Goal: Information Seeking & Learning: Understand process/instructions

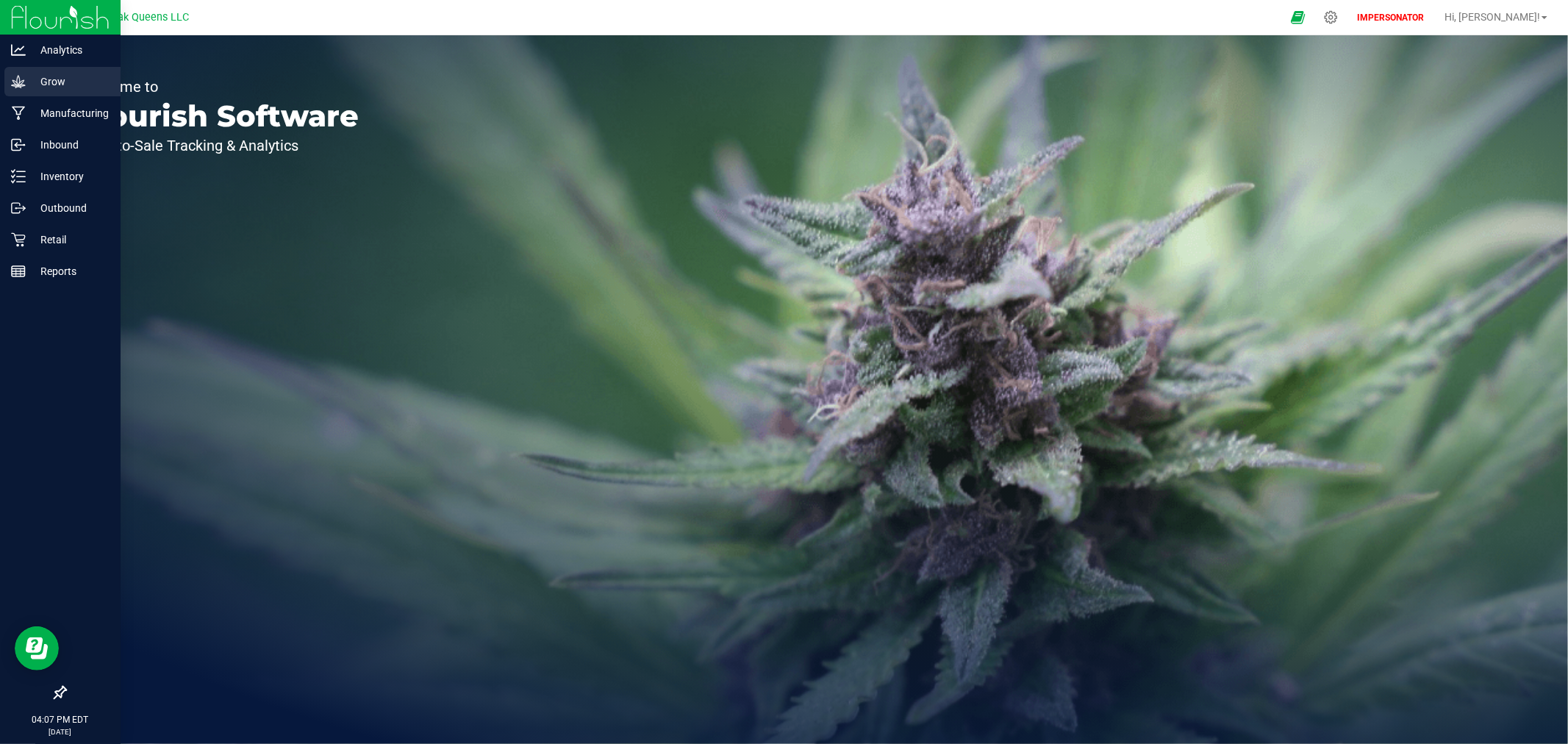
click at [24, 82] on icon at bounding box center [18, 81] width 15 height 15
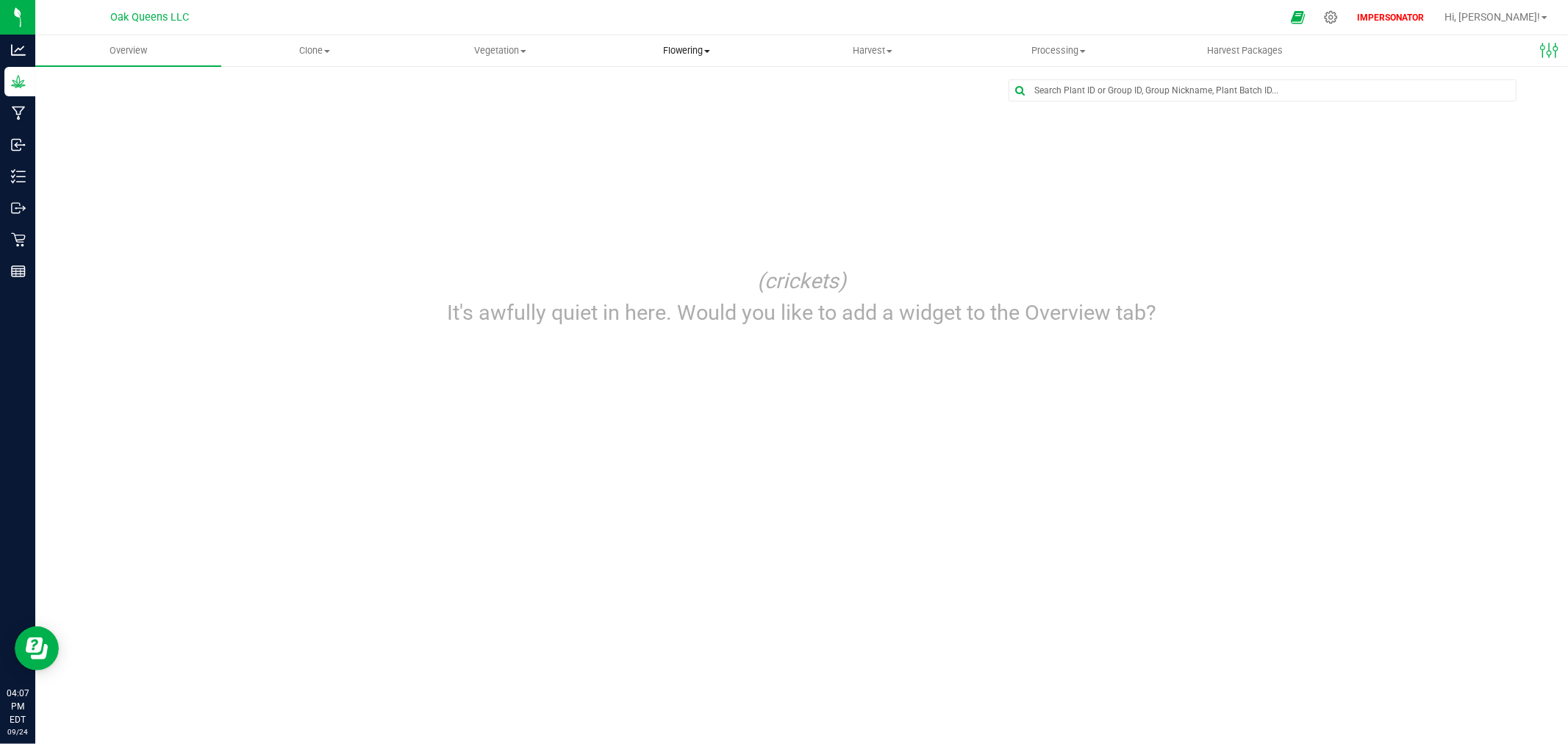
click at [699, 47] on span "Flowering" at bounding box center [686, 50] width 184 height 13
click at [663, 99] on li "Flowering groups" at bounding box center [686, 107] width 186 height 17
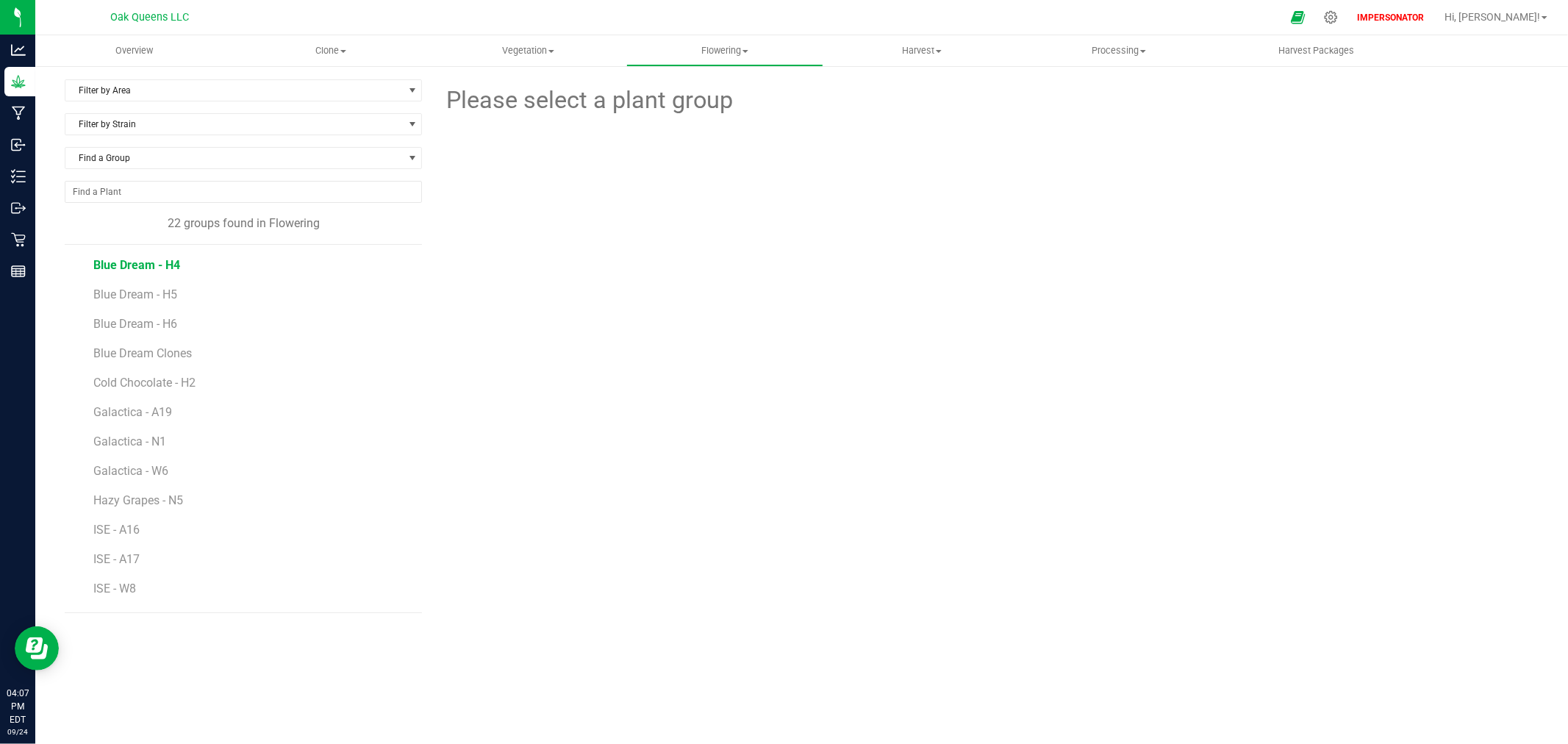
click at [160, 265] on span "Blue Dream - H4" at bounding box center [137, 265] width 87 height 14
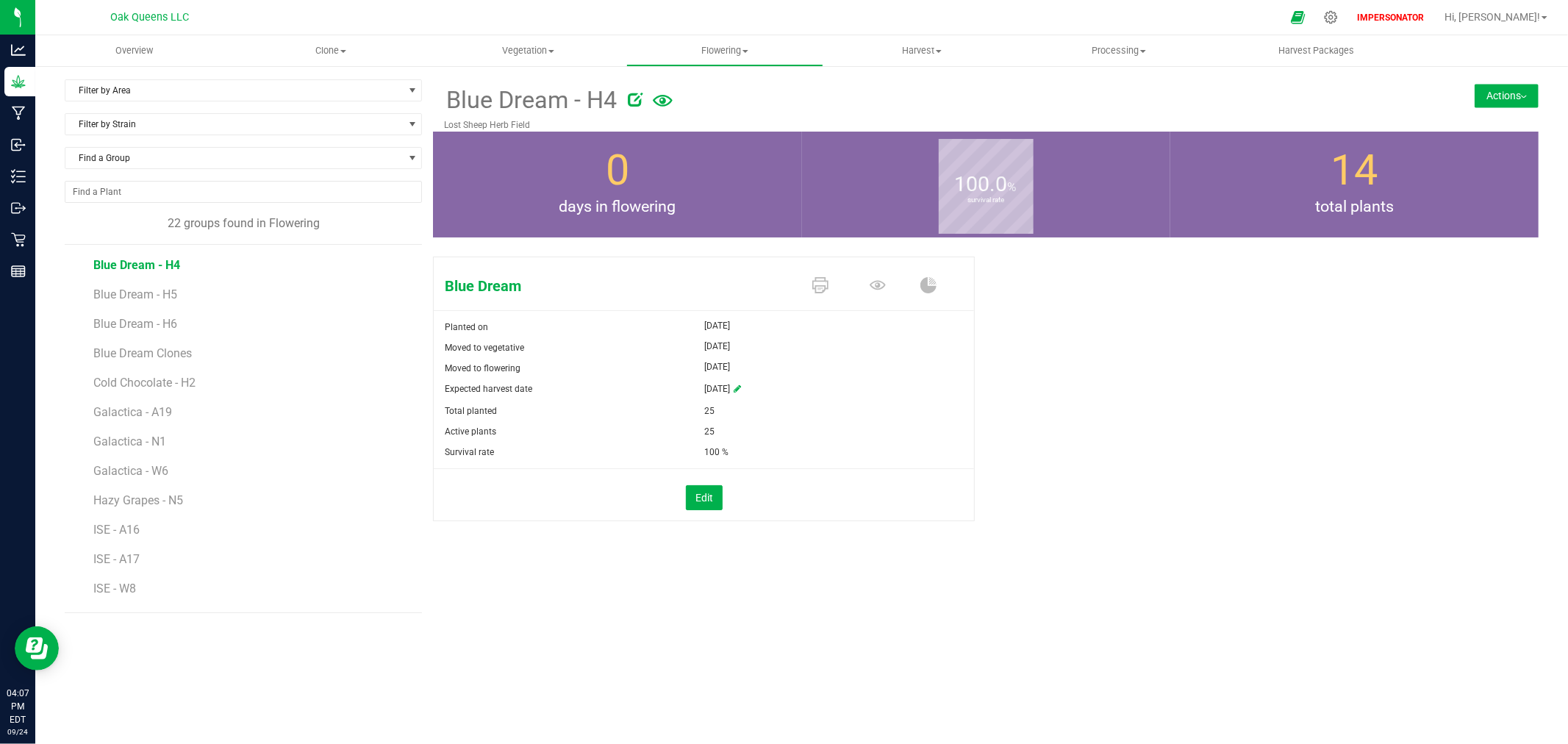
click at [1500, 99] on button "Actions" at bounding box center [1507, 95] width 64 height 23
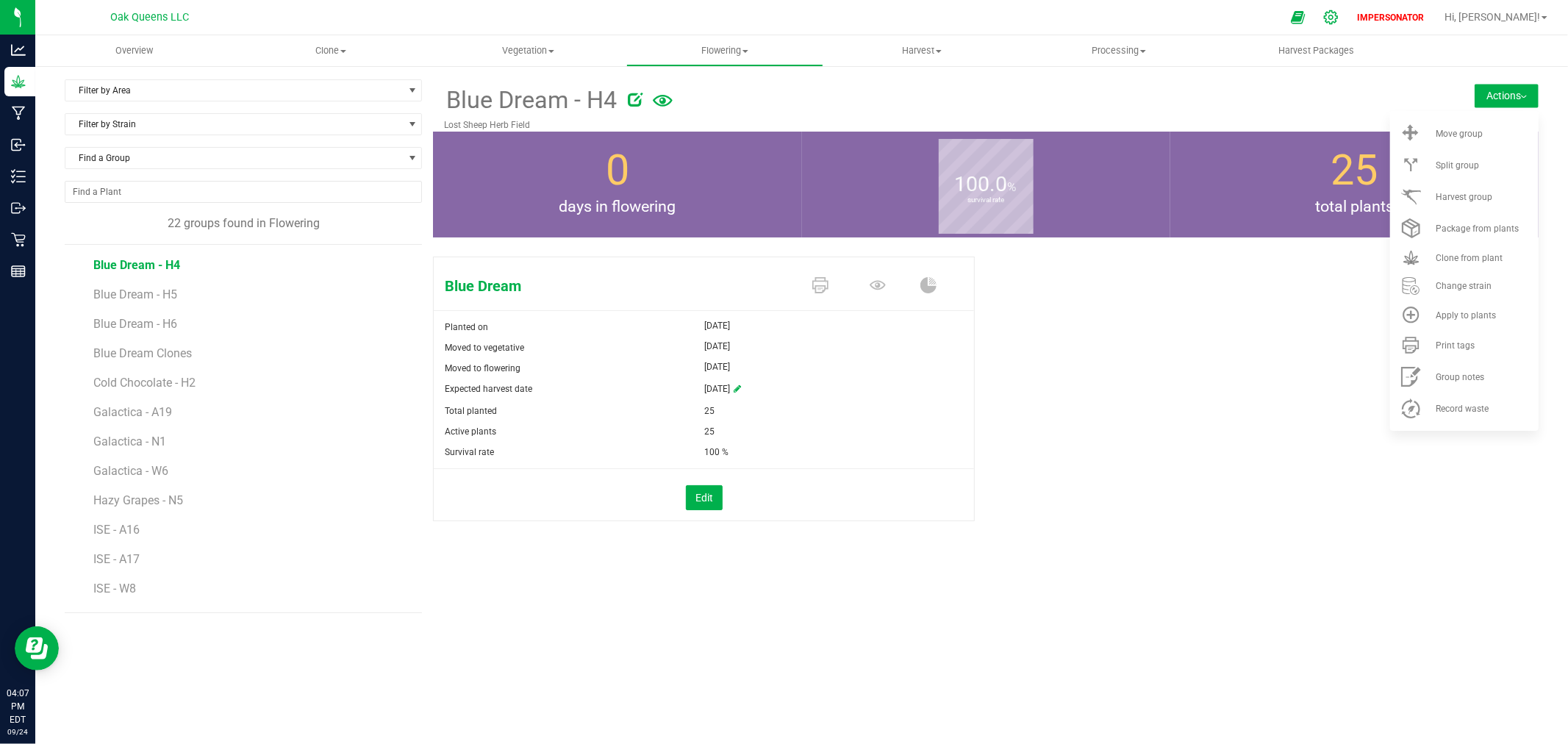
click at [1339, 17] on icon at bounding box center [1332, 17] width 14 height 14
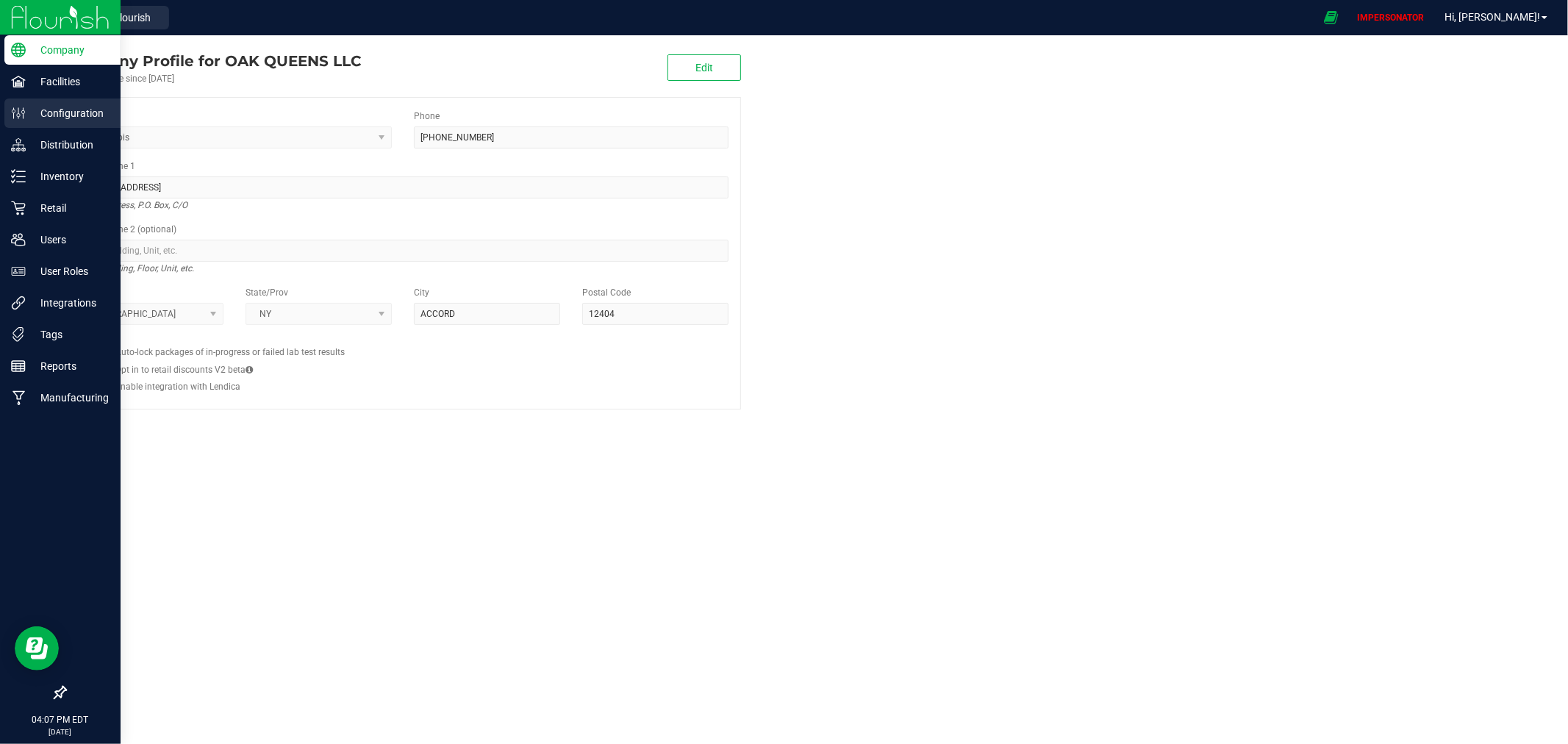
click at [33, 114] on p "Configuration" at bounding box center [70, 113] width 88 height 17
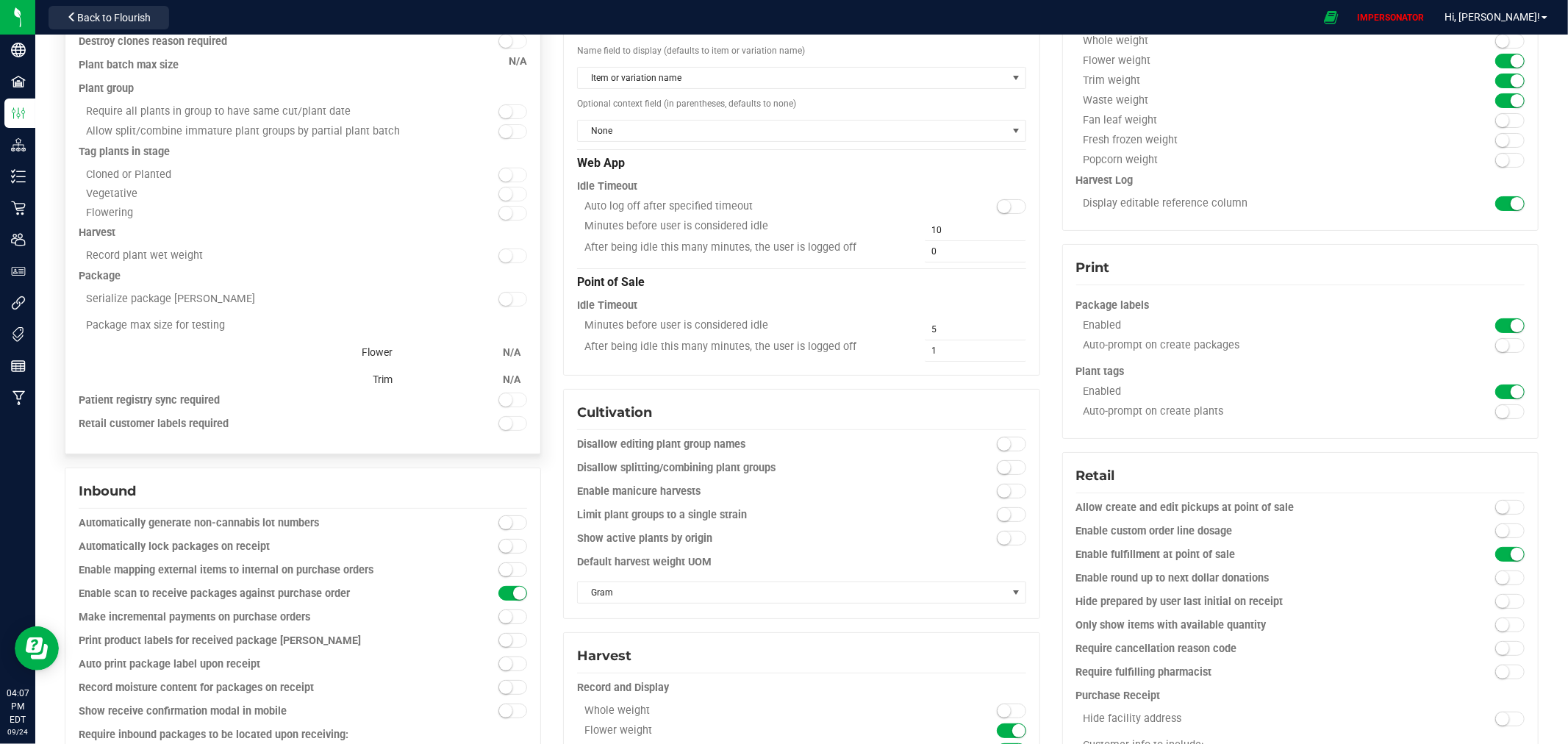
scroll to position [164, 0]
click at [1533, 22] on span "Hi, Beck!" at bounding box center [1493, 17] width 95 height 12
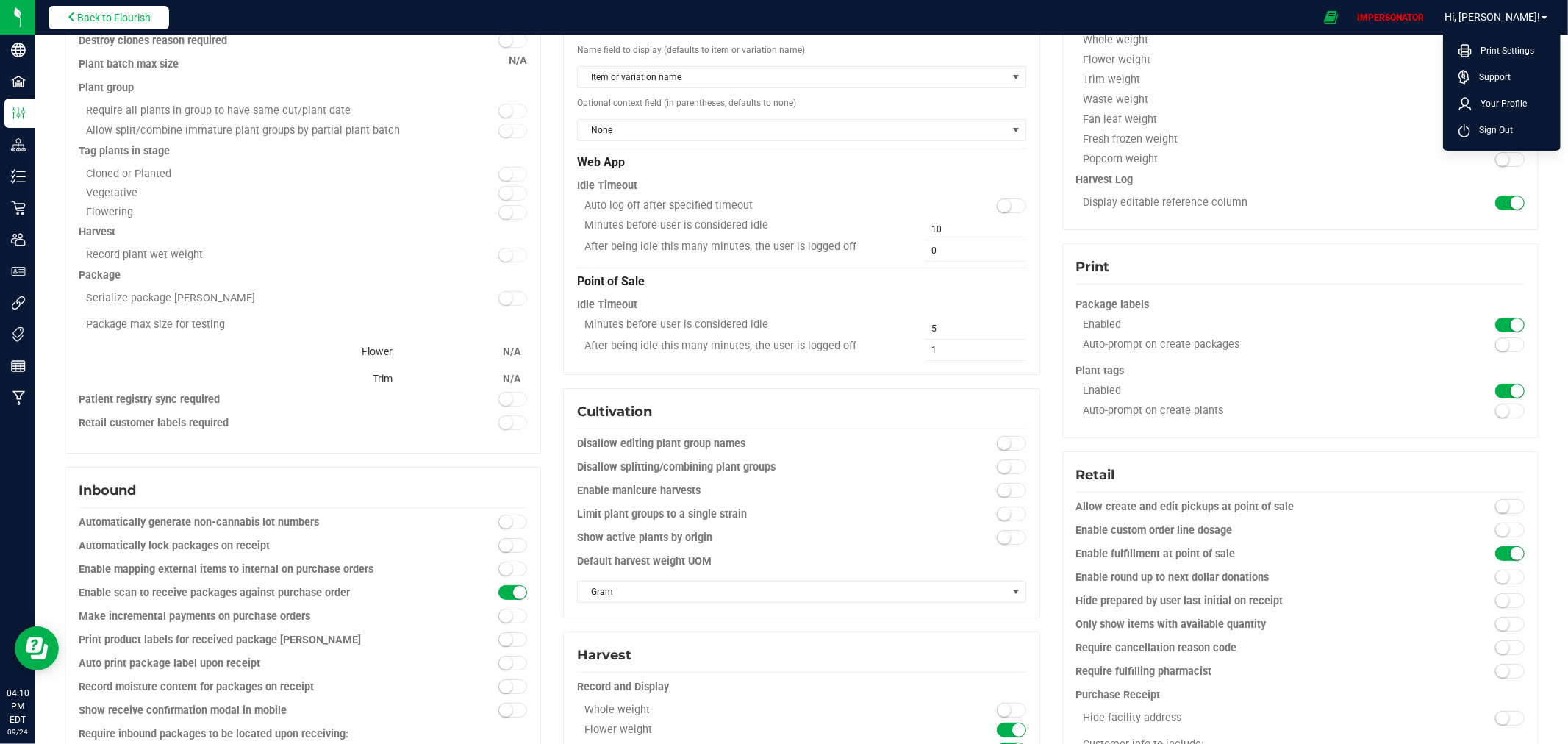
click at [118, 18] on span "Back to Flourish" at bounding box center [113, 18] width 74 height 12
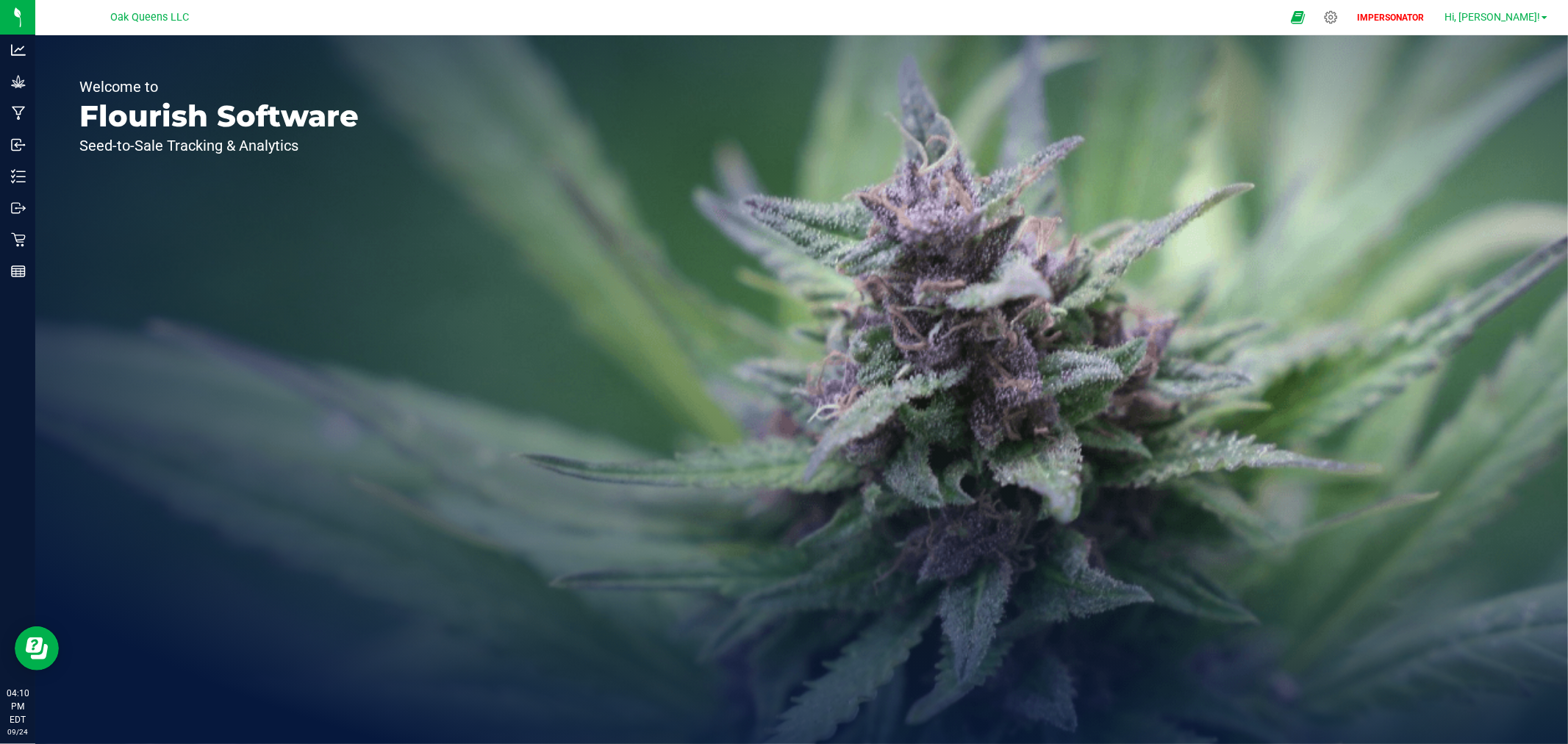
click at [1526, 21] on span "Hi, Beck!" at bounding box center [1493, 17] width 95 height 12
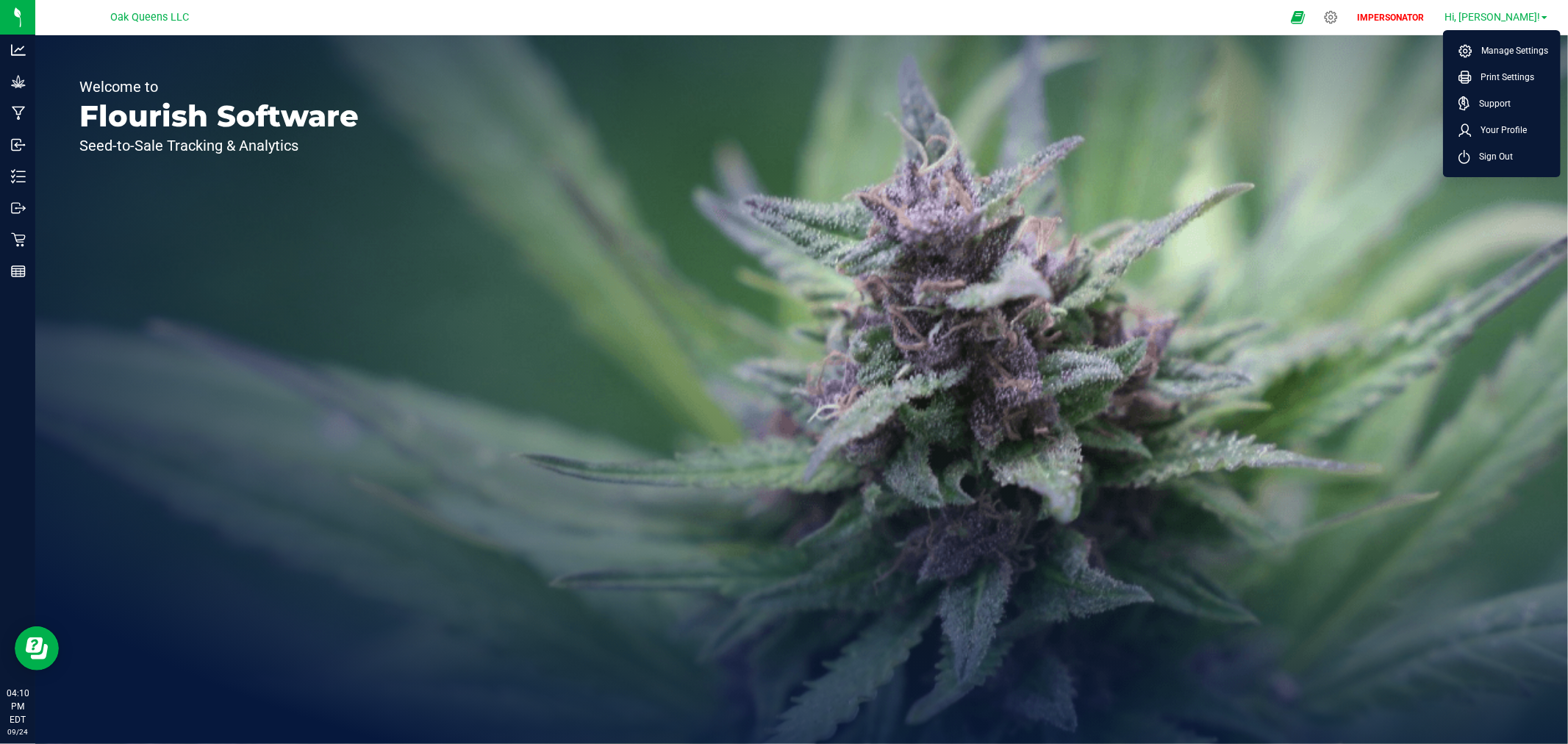
click at [1519, 13] on span "Hi, Beck!" at bounding box center [1493, 17] width 95 height 12
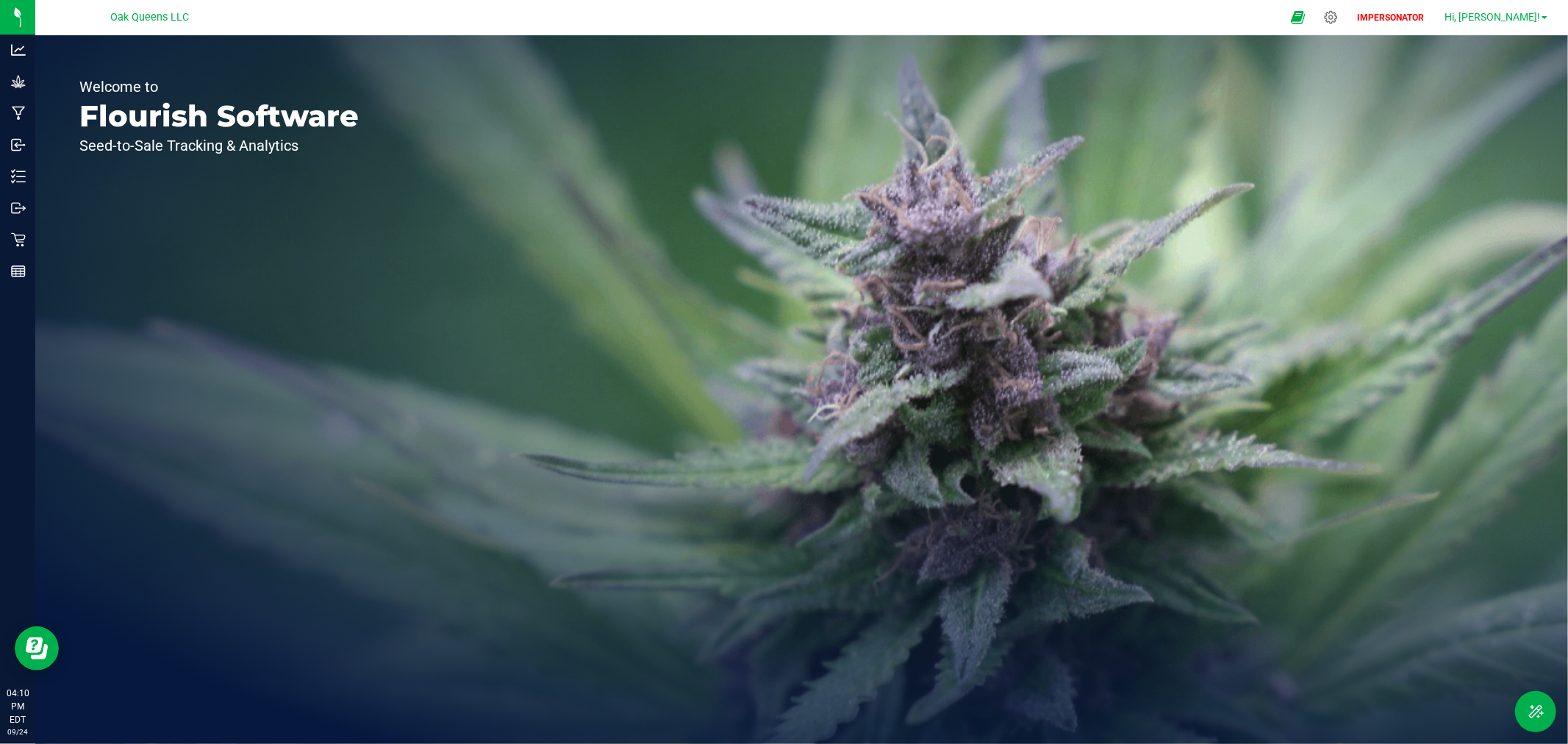
click at [1520, 19] on span "Hi, Beck!" at bounding box center [1493, 17] width 95 height 12
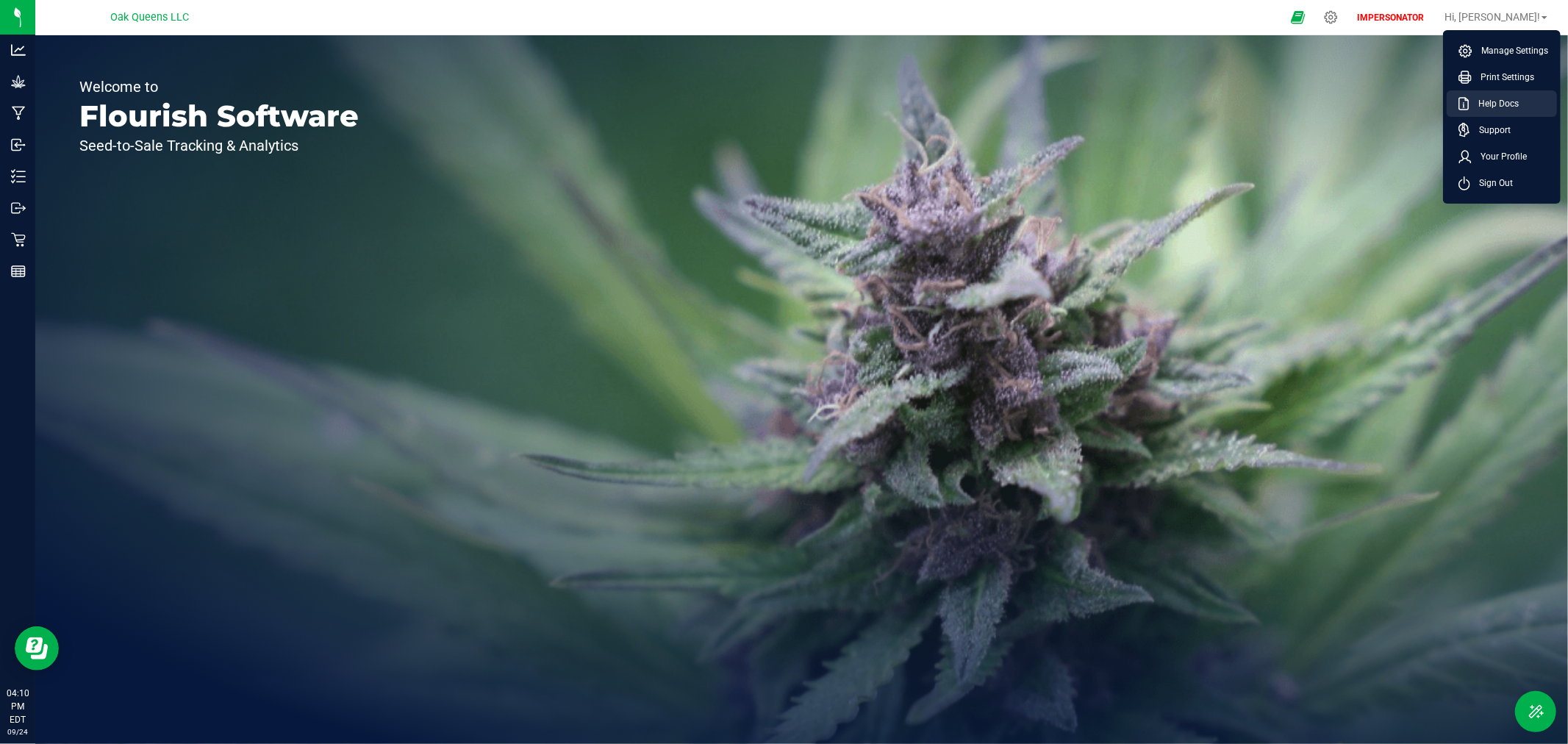
click at [1510, 100] on span "Help Docs" at bounding box center [1494, 103] width 49 height 15
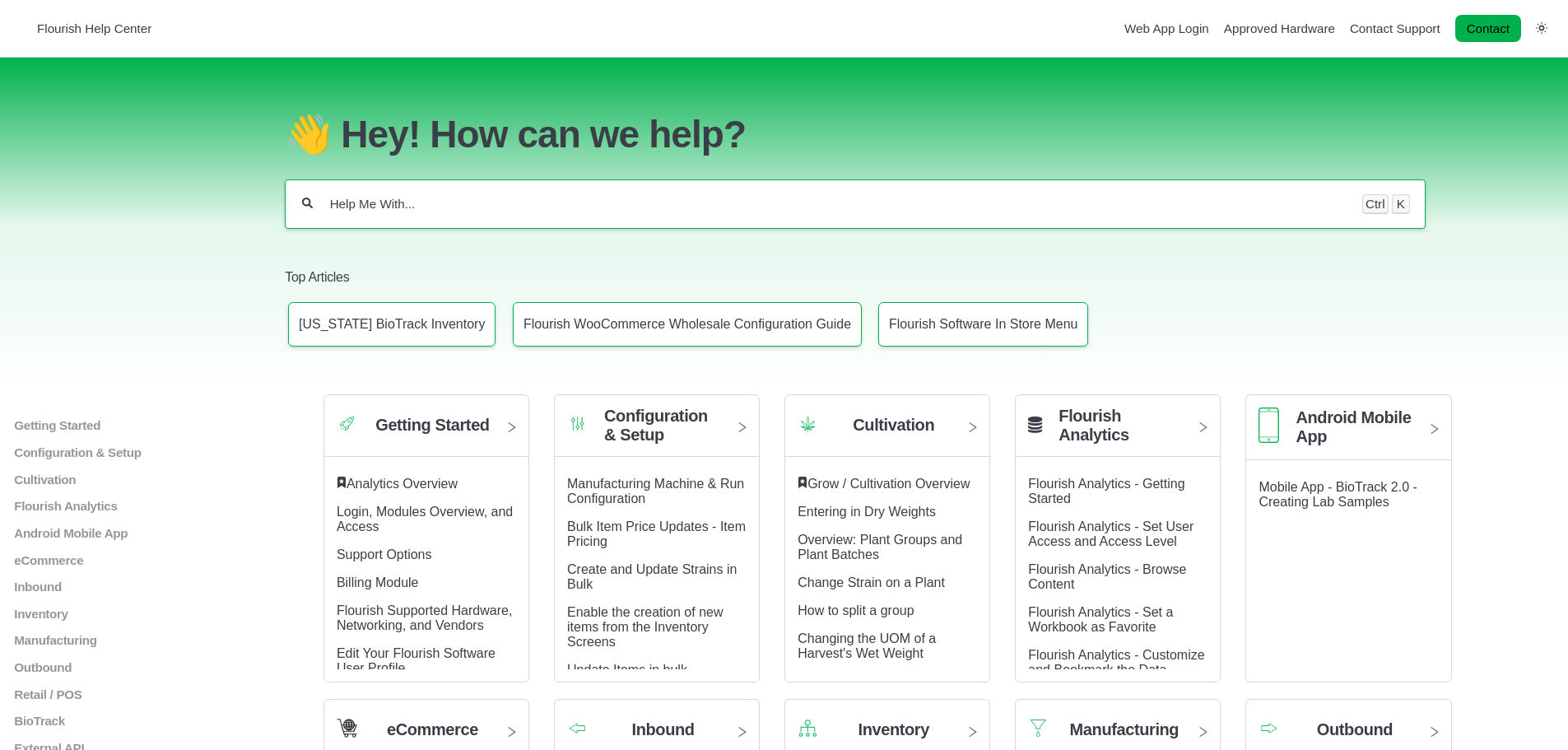
click at [416, 210] on input "Help Me With..." at bounding box center [837, 203] width 1019 height 16
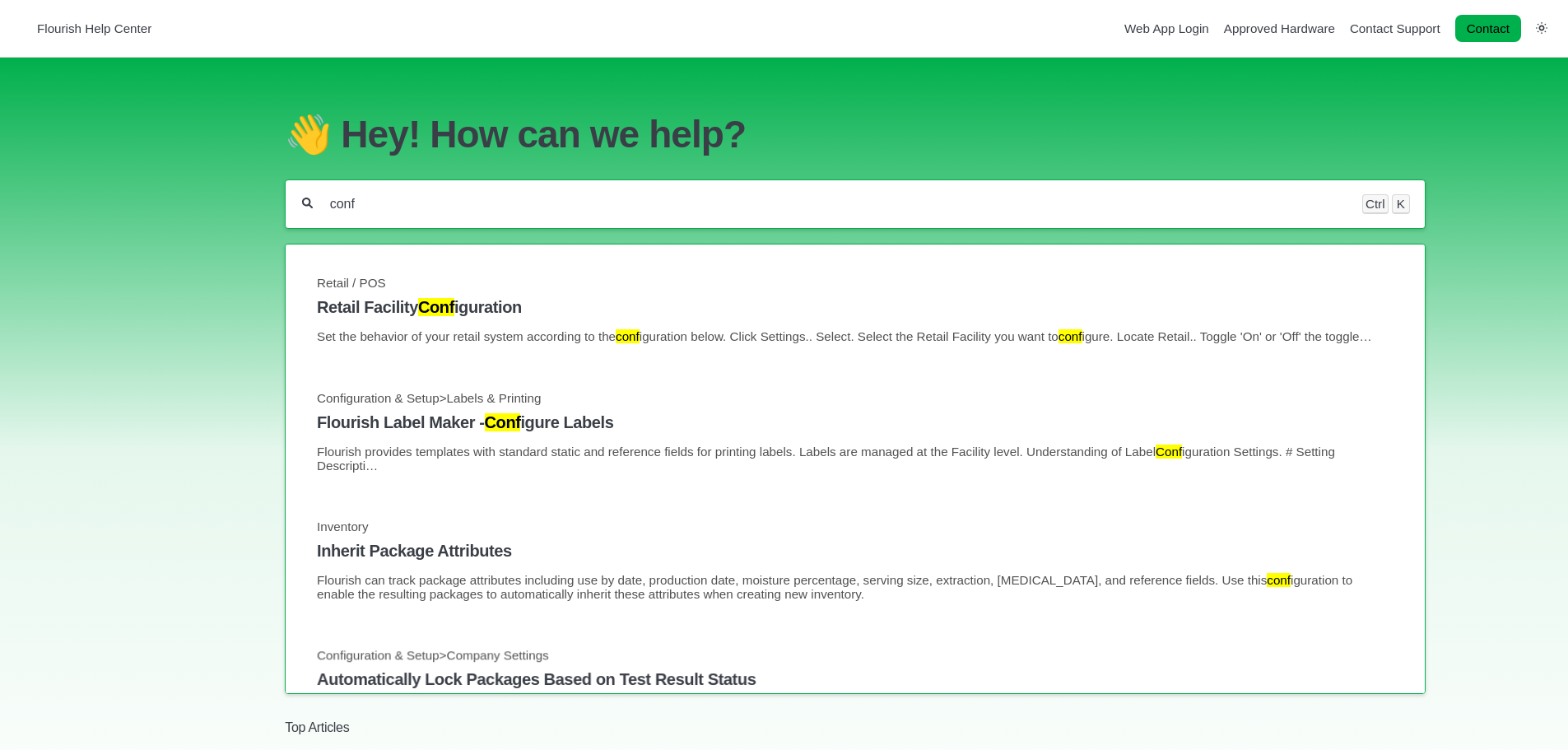
click at [392, 221] on div "conf Ctrl K" at bounding box center [855, 203] width 1140 height 49
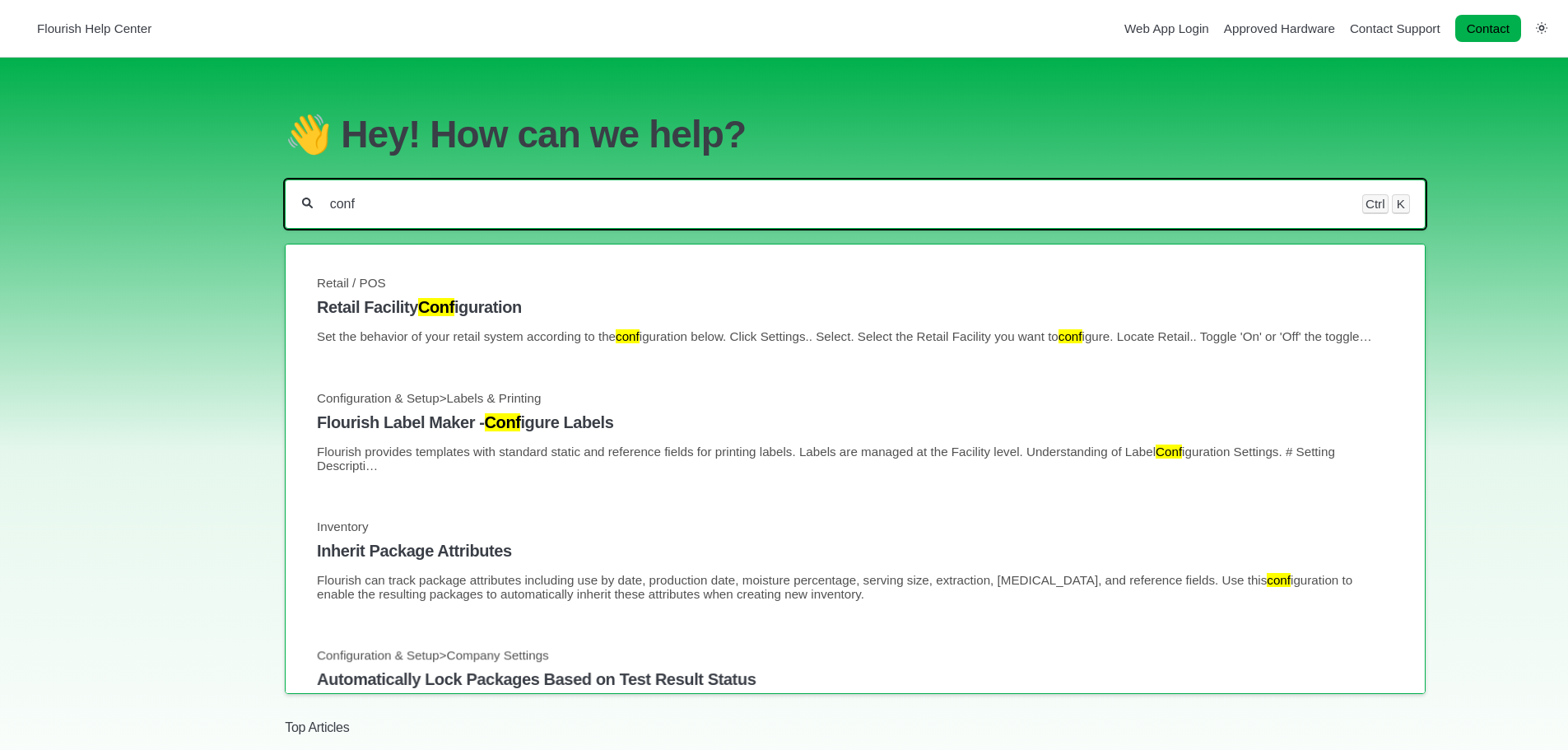
click at [368, 212] on input "conf" at bounding box center [837, 203] width 1019 height 16
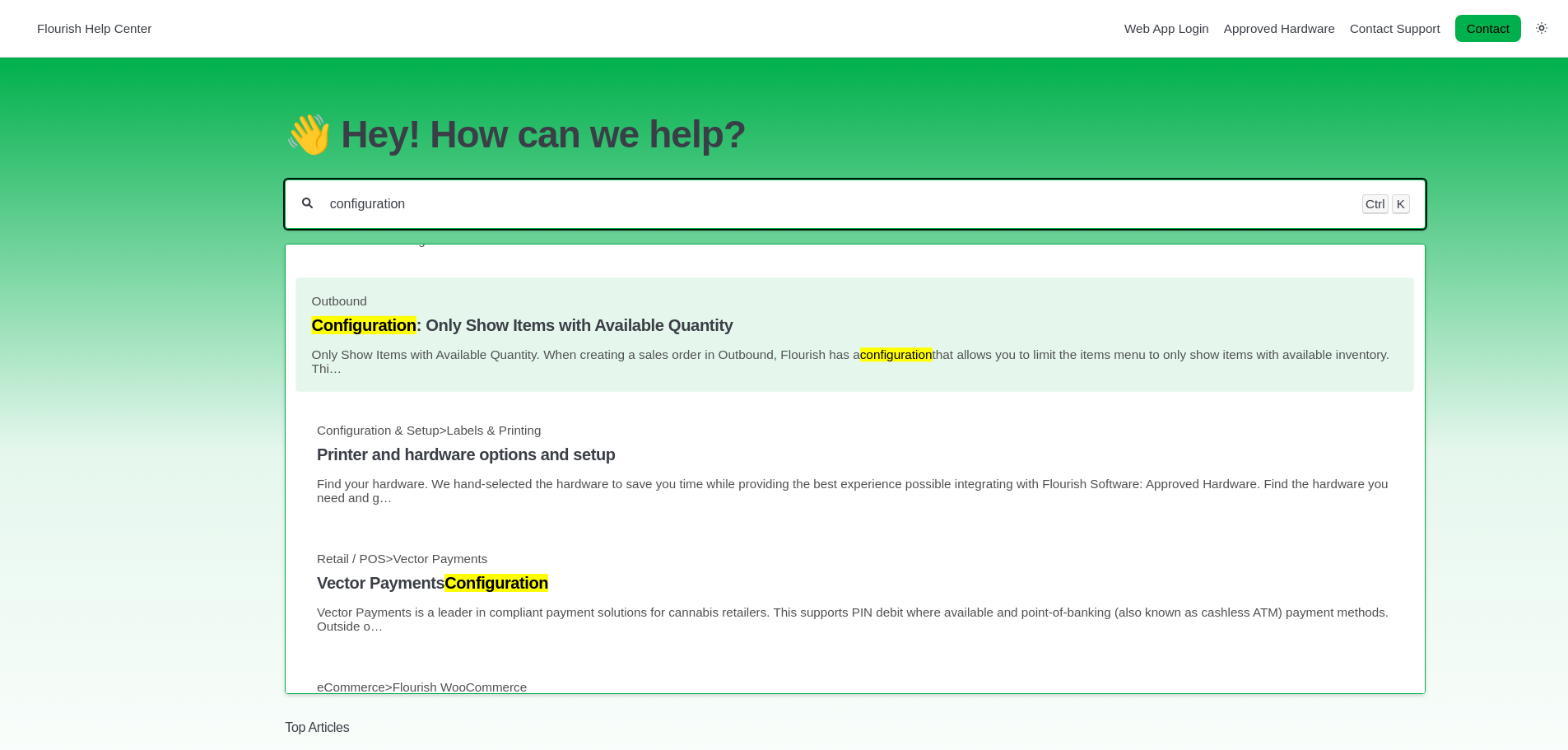
scroll to position [740, 0]
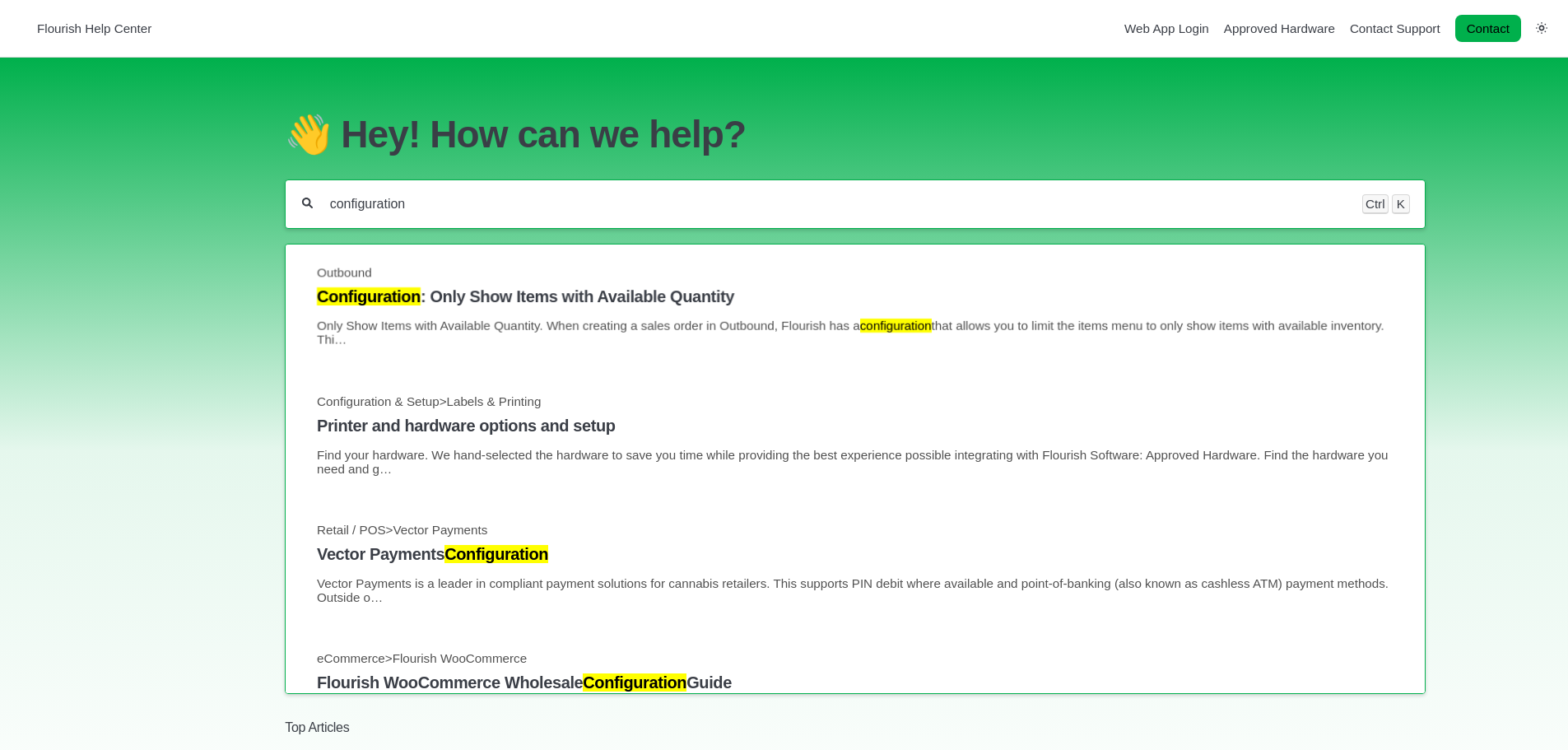
click at [392, 221] on div "configuration Ctrl K" at bounding box center [855, 203] width 1140 height 49
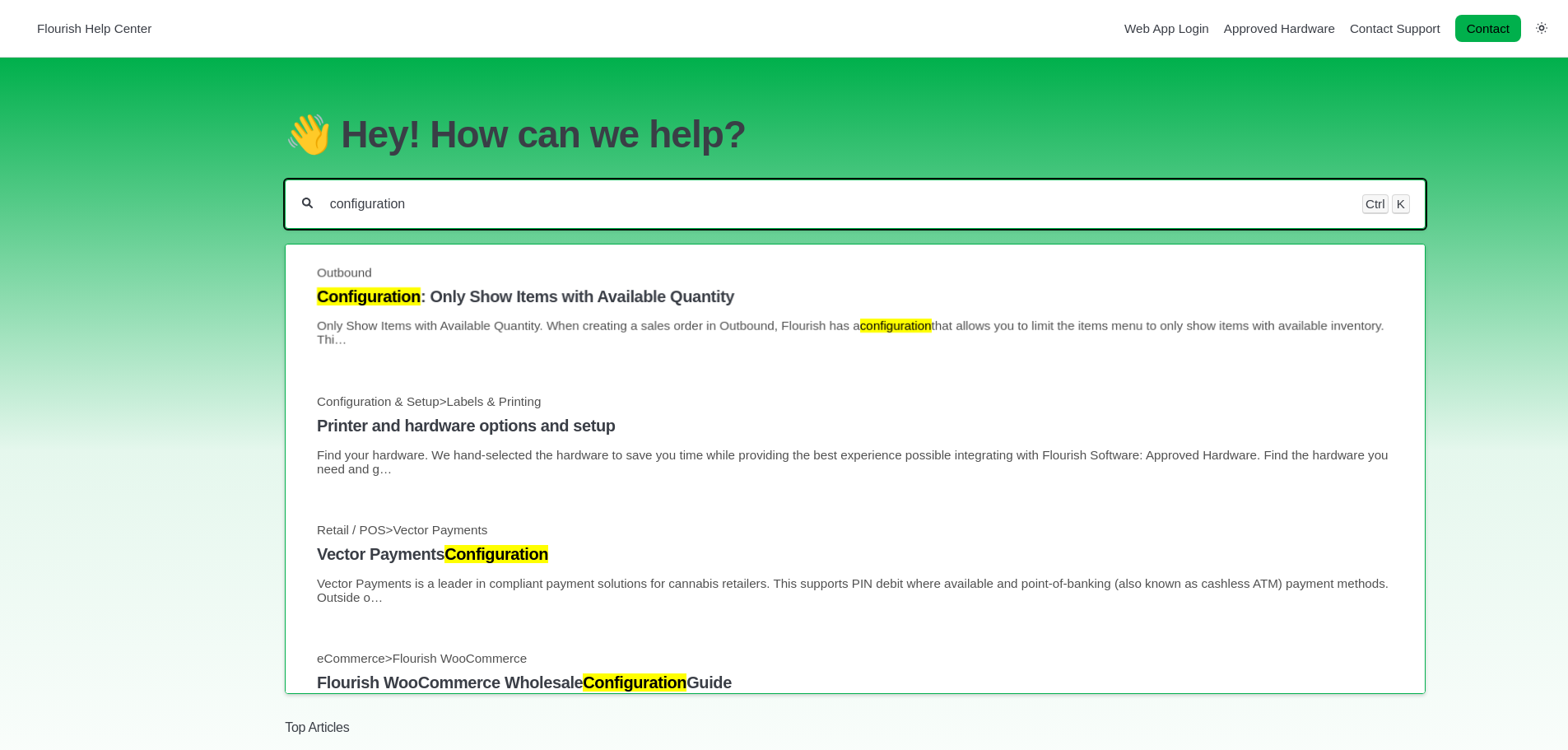
drag, startPoint x: 431, startPoint y: 211, endPoint x: 270, endPoint y: 199, distance: 161.4
click at [272, 202] on section "👋 Hey! How can we help? configuration Ctrl K Retail / POS Retail Facility Confi…" at bounding box center [784, 450] width 1568 height 786
paste input "manicure harvests"
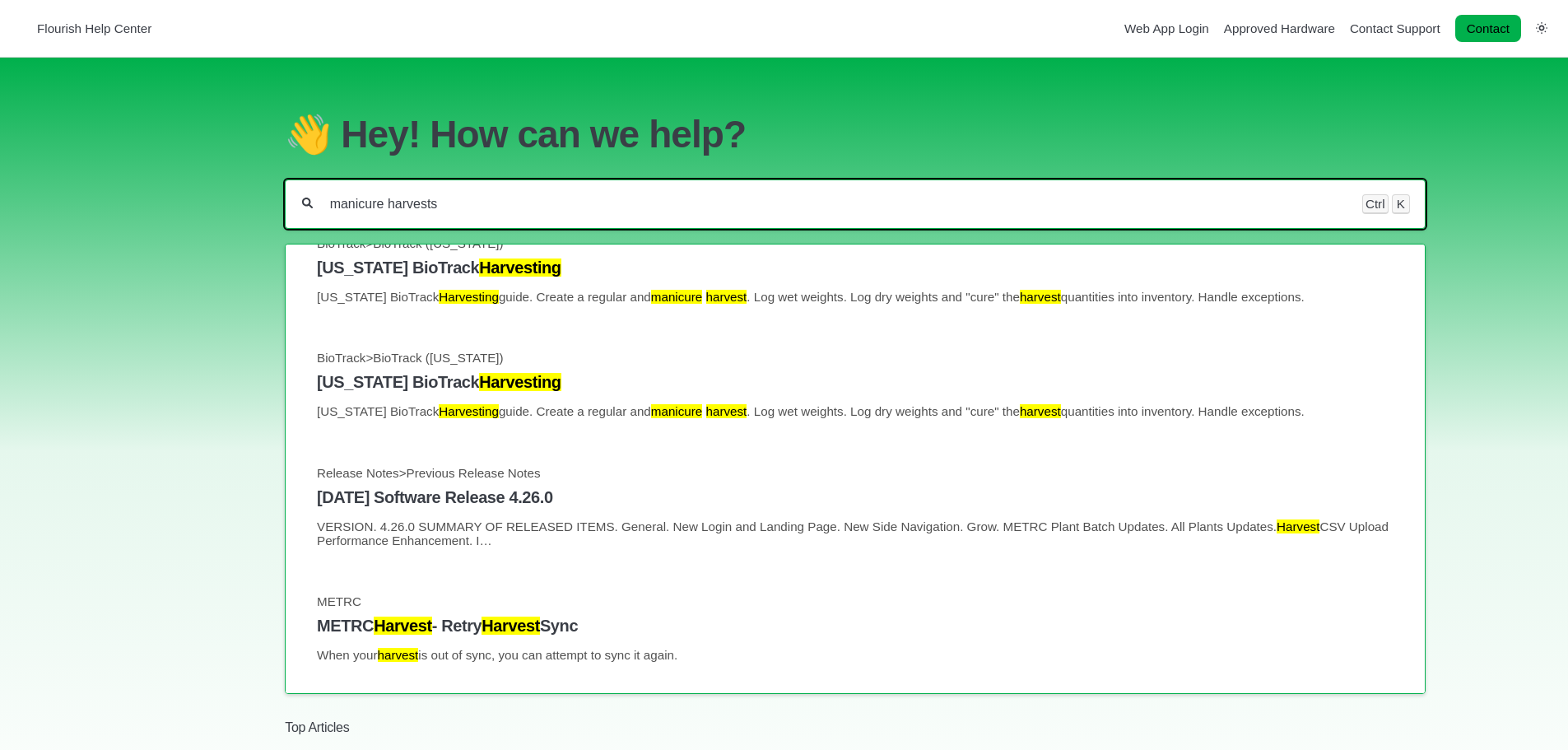
type input "manicure harvests"
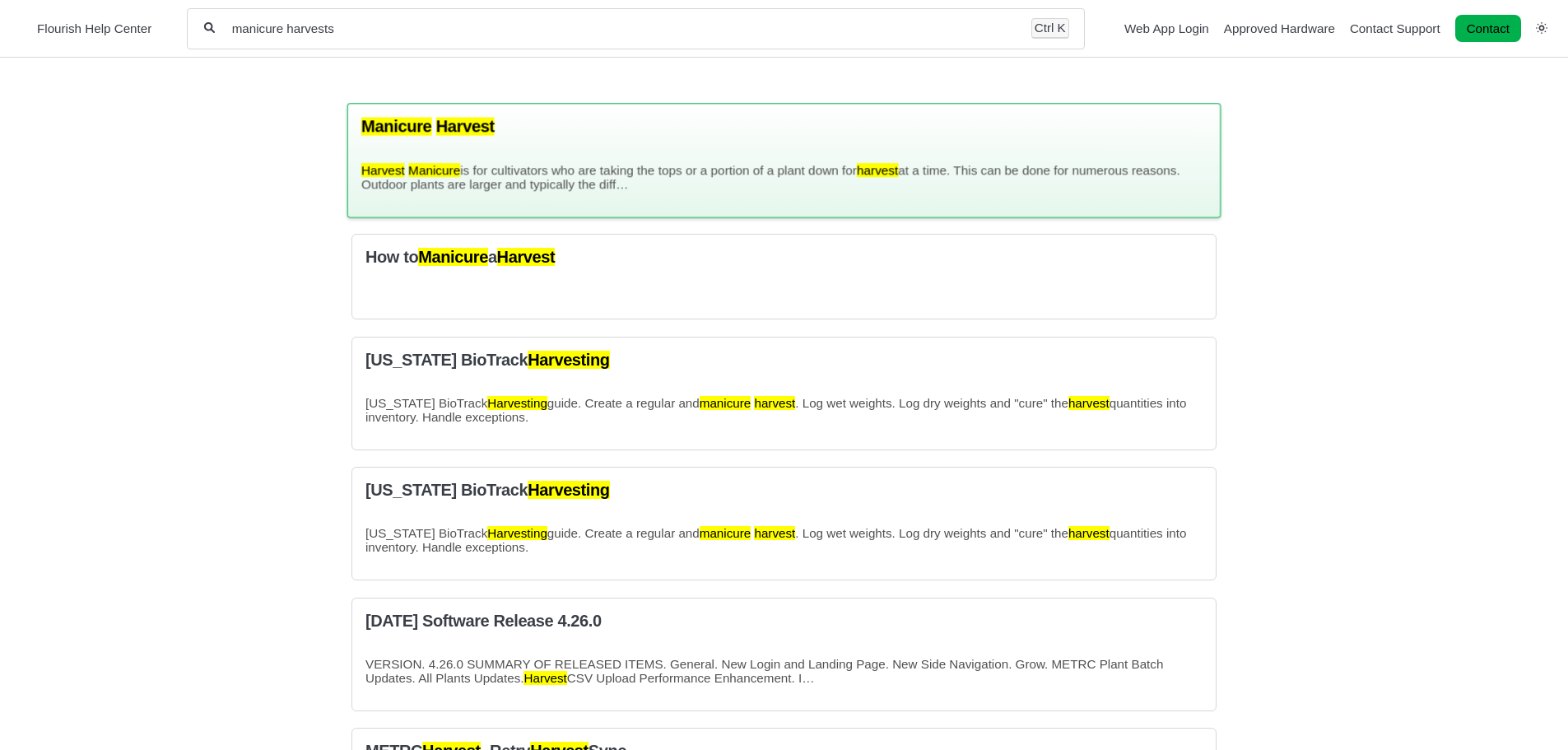
click at [696, 191] on p "Harvest Manicure is for cultivators who are taking the tops or a portion of a p…" at bounding box center [784, 176] width 845 height 28
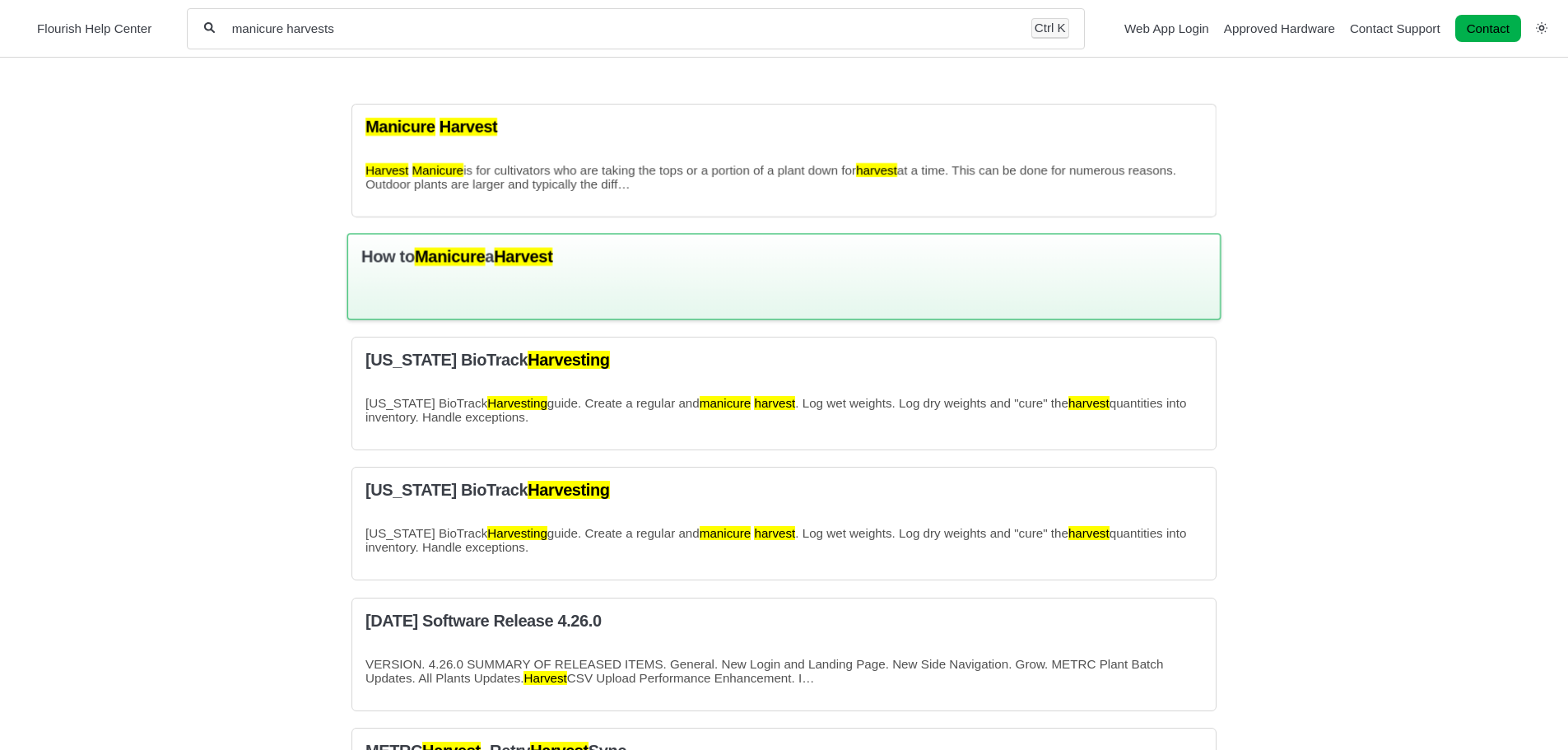
click at [625, 268] on div "How to Manicure a Harvest" at bounding box center [784, 277] width 874 height 87
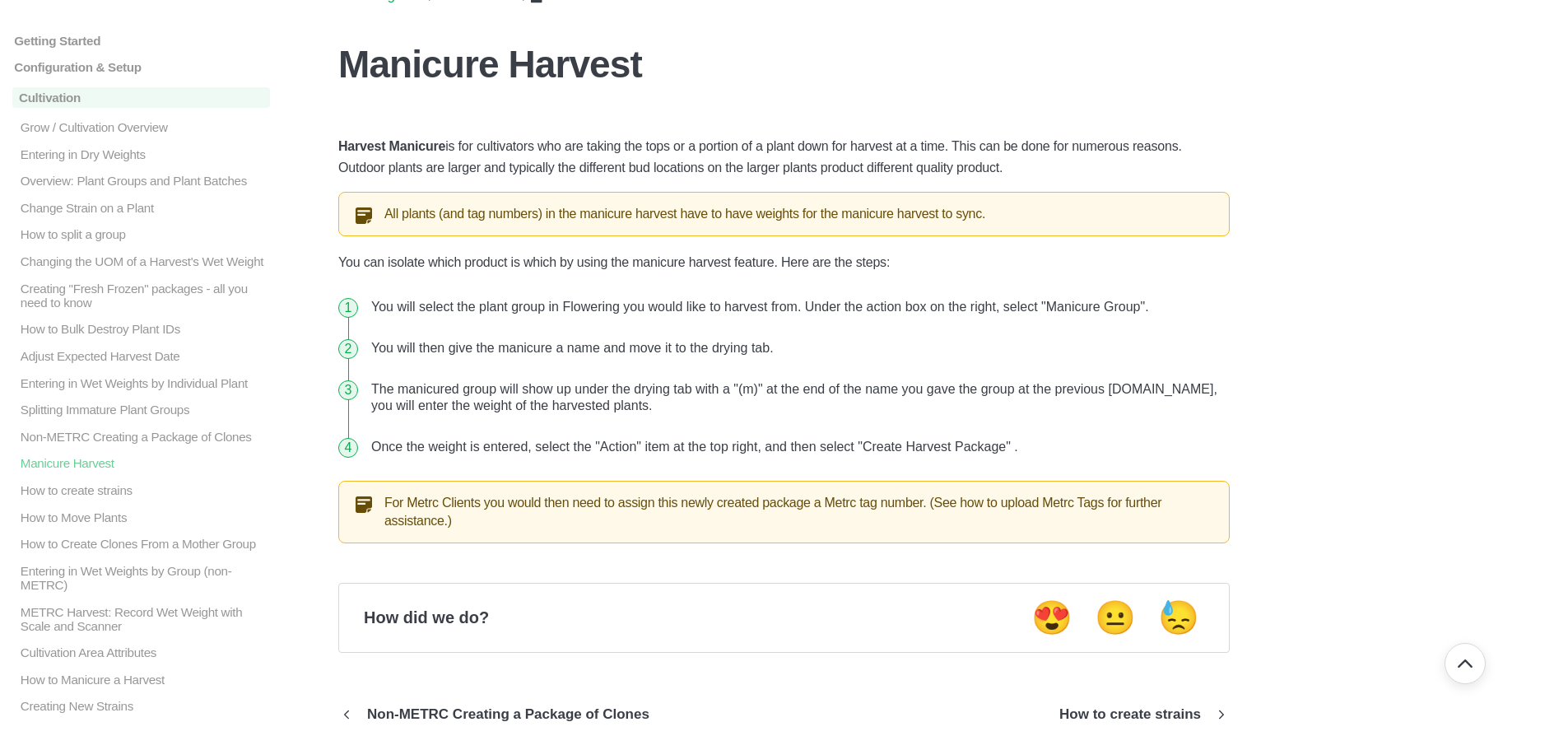
scroll to position [82, 0]
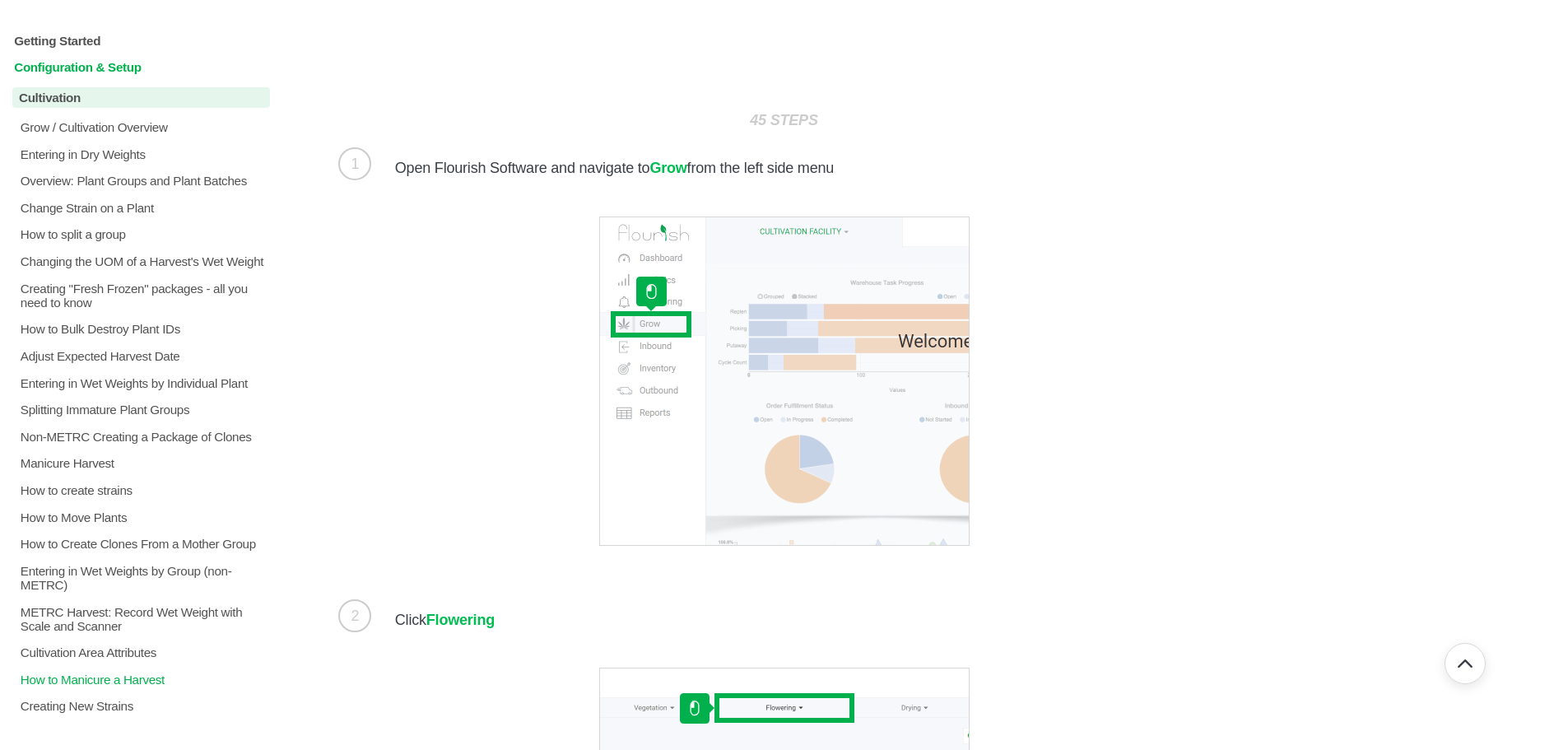
click at [90, 69] on p "Configuration & Setup" at bounding box center [141, 67] width 258 height 14
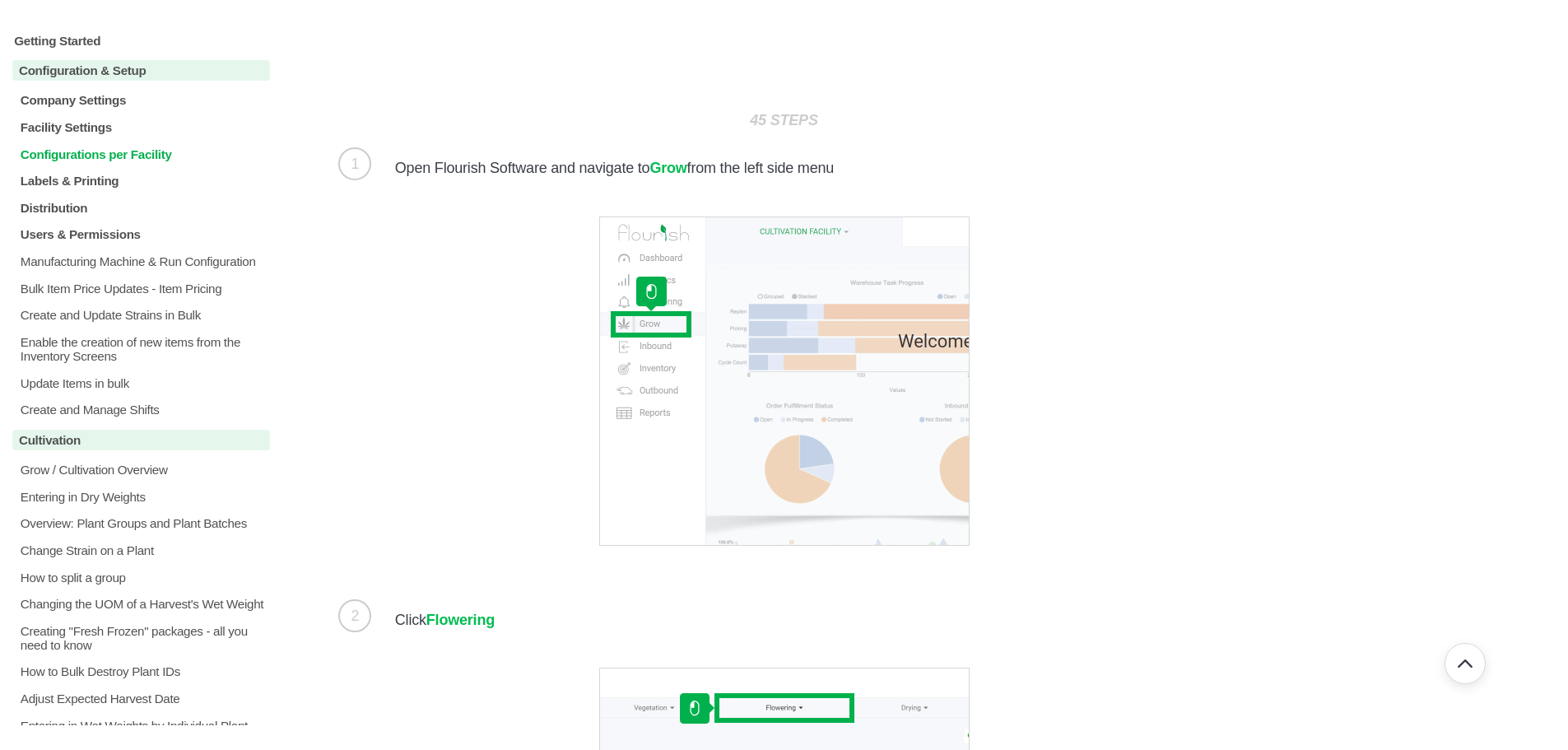
click at [106, 150] on p "Configurations per Facility" at bounding box center [144, 153] width 251 height 14
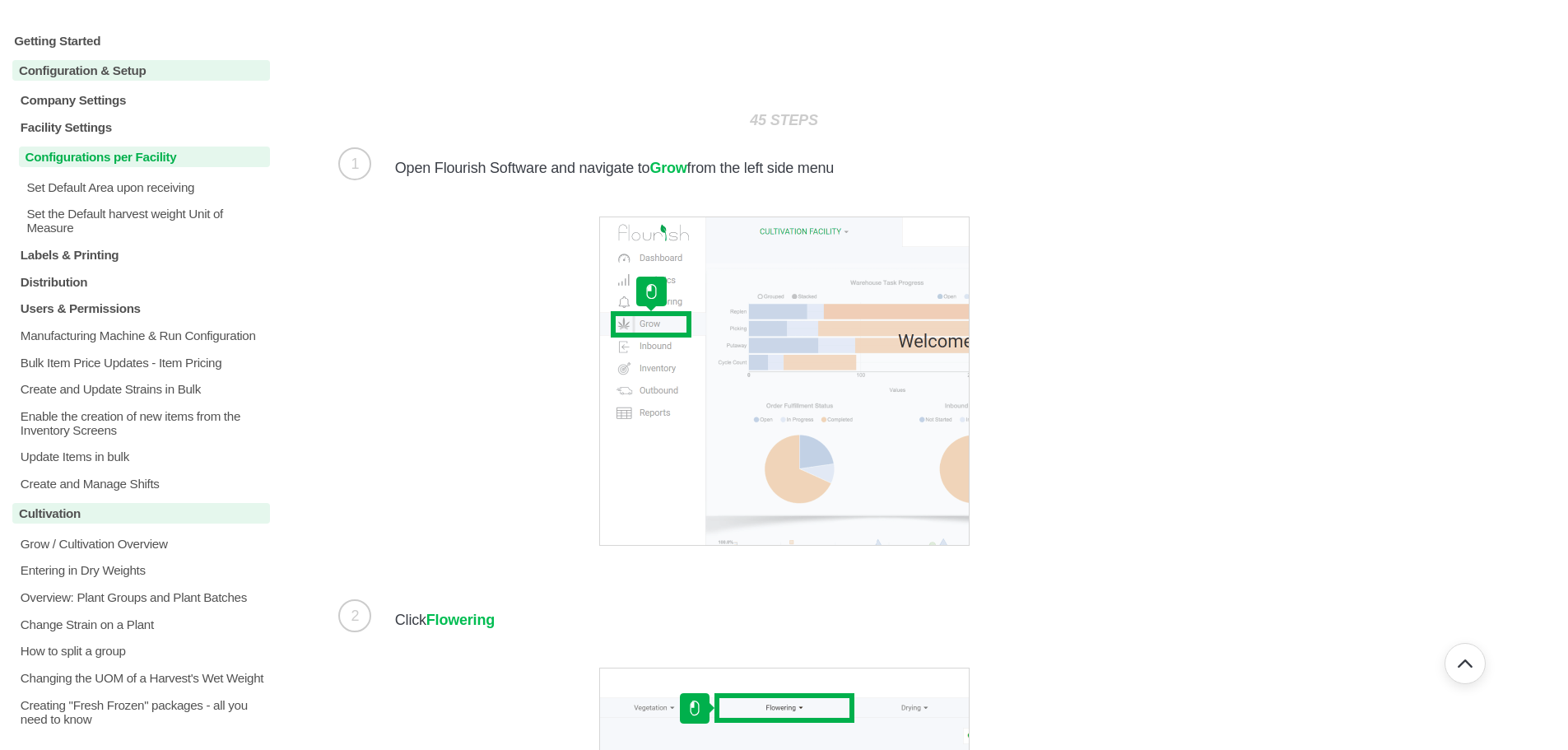
click at [77, 158] on p "Configurations per Facility" at bounding box center [144, 156] width 251 height 20
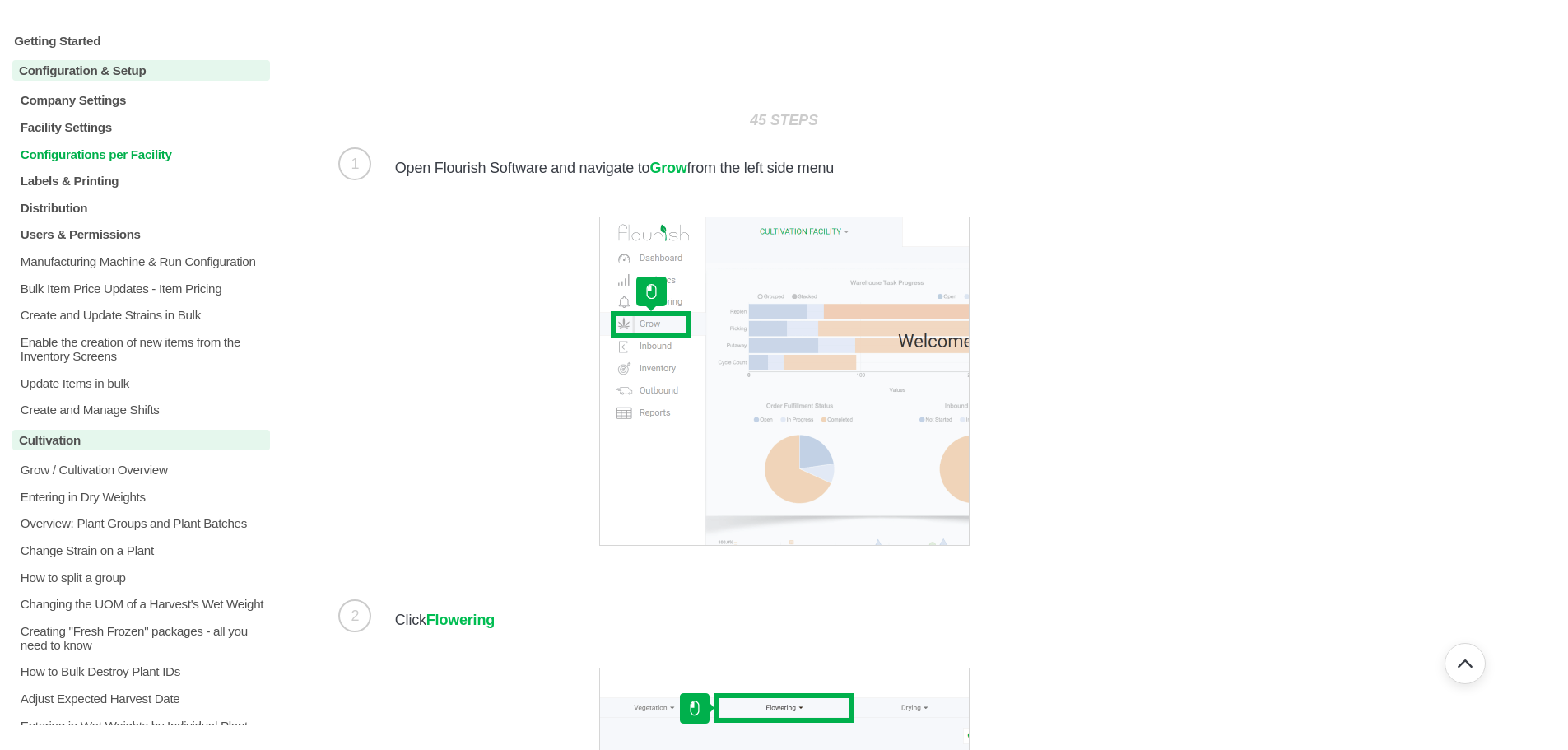
click at [77, 156] on p "Configurations per Facility" at bounding box center [144, 153] width 251 height 14
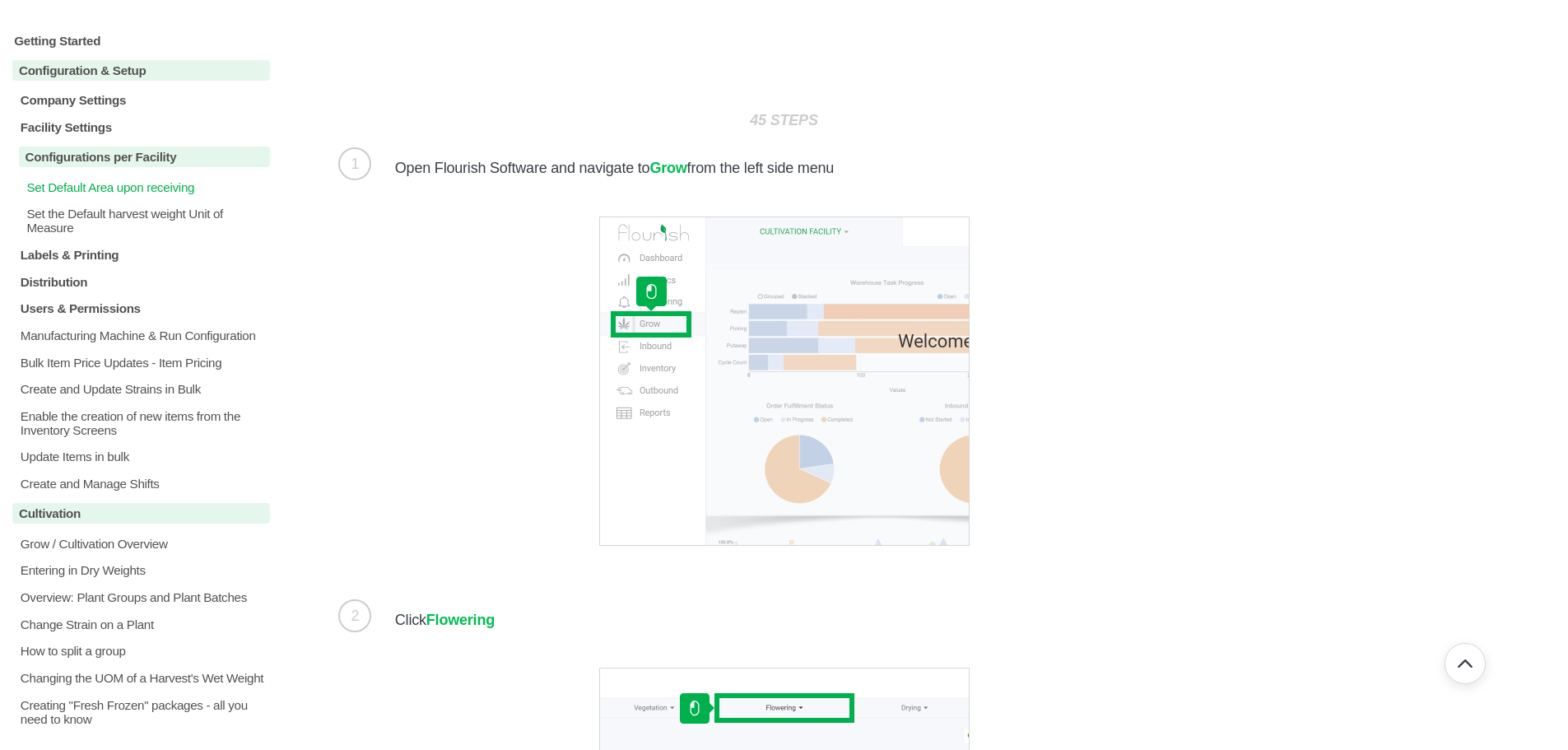
click at [74, 188] on p "Set Default Area upon receiving" at bounding box center [146, 186] width 245 height 14
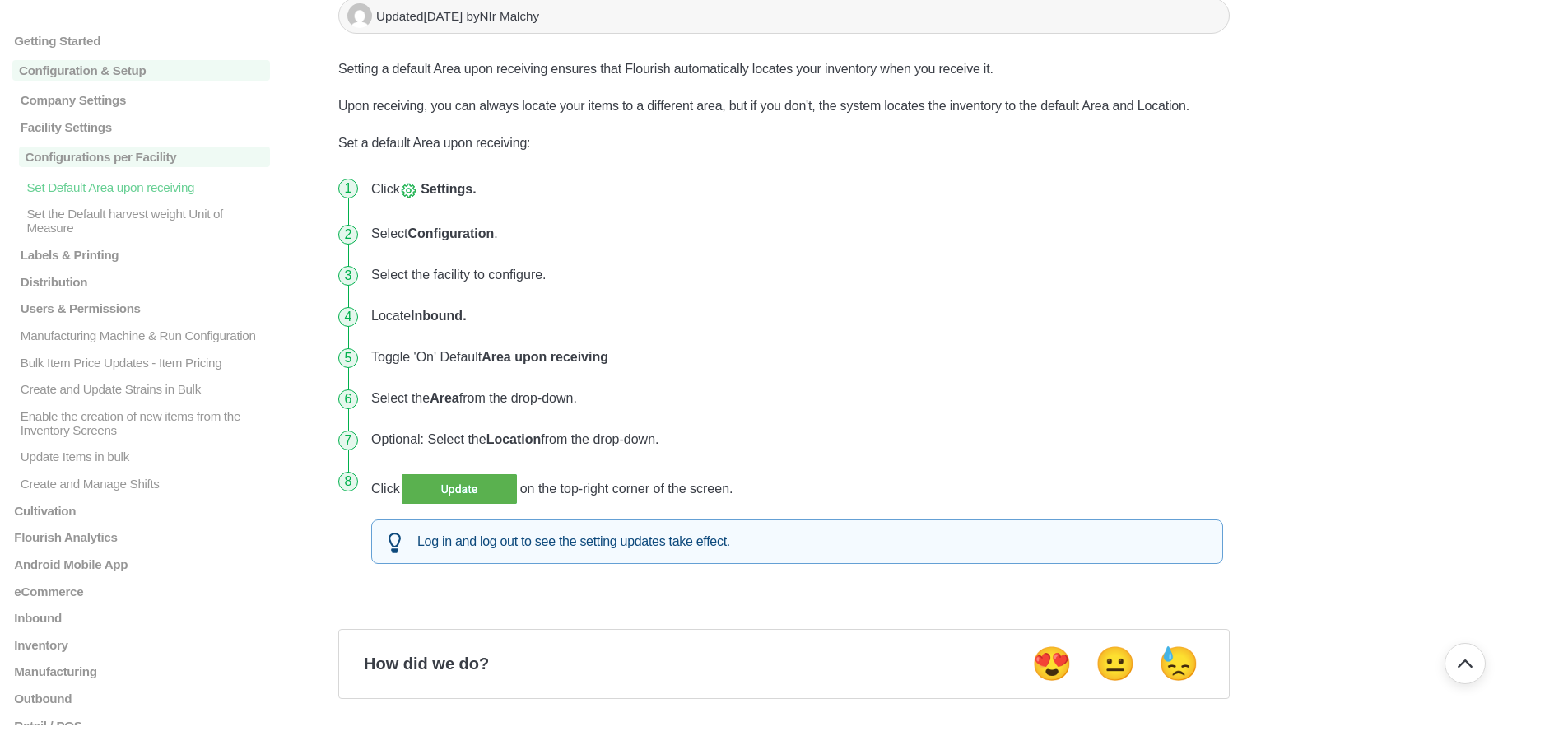
scroll to position [165, 0]
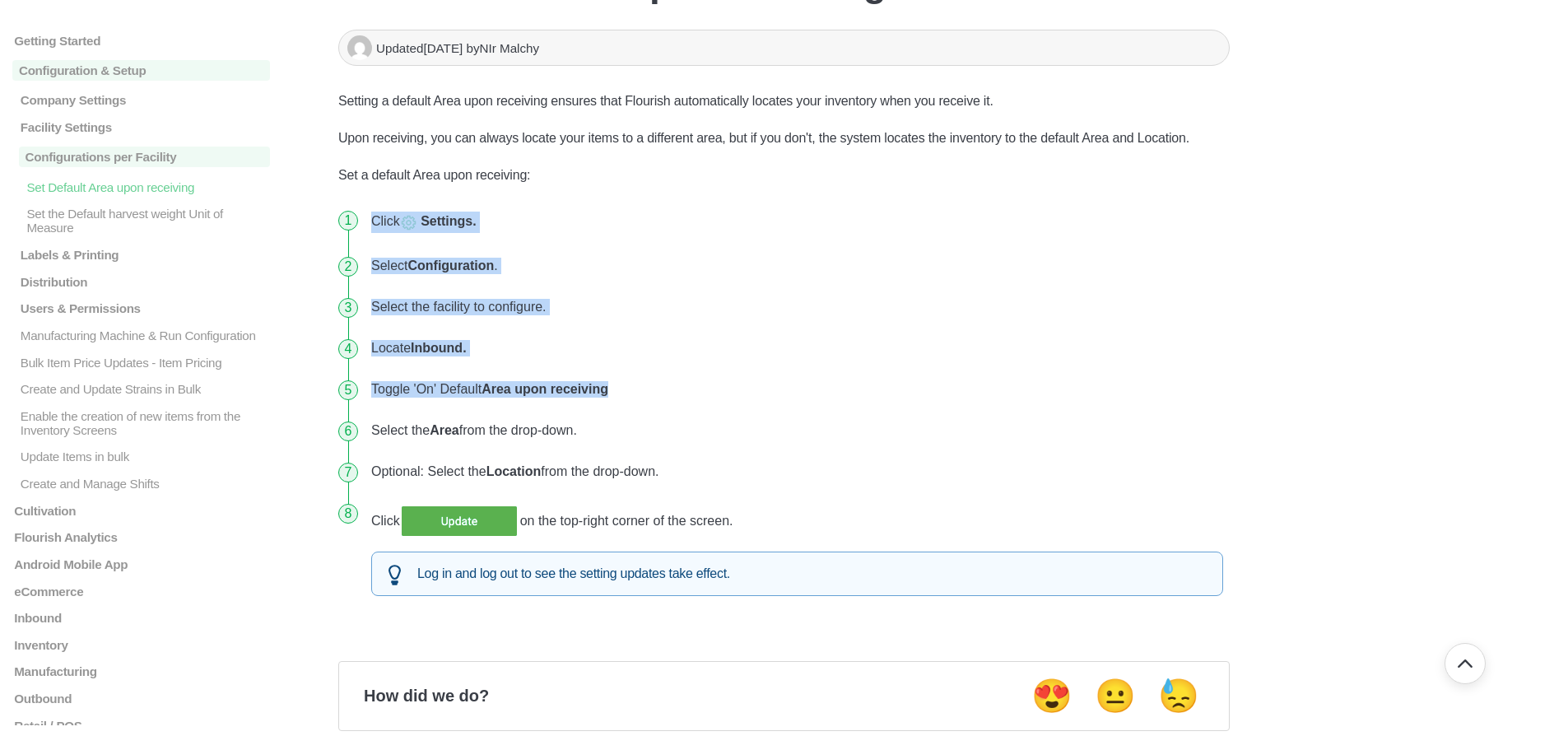
drag, startPoint x: 374, startPoint y: 222, endPoint x: 618, endPoint y: 395, distance: 299.1
click at [618, 395] on ol "Click Settings. Select Configuration . Select the facility to configure. Locate…" at bounding box center [784, 411] width 892 height 422
copy ol "Click Settings. Select Configuration . Select the facility to configure. Locate…"
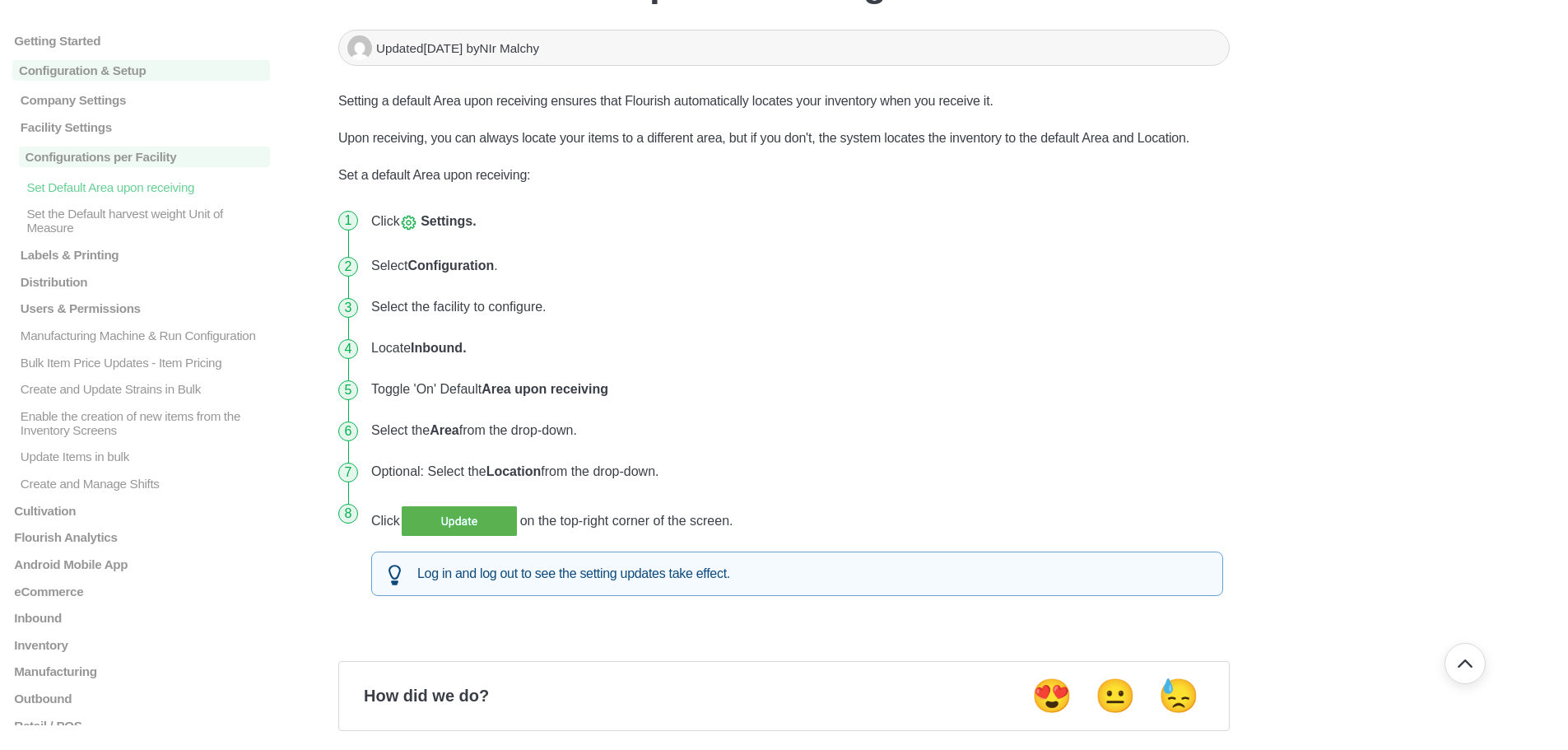
click at [751, 529] on li "Click on the top-right corner of the screen. Log in and log out to see the sett…" at bounding box center [797, 556] width 865 height 129
drag, startPoint x: 740, startPoint y: 521, endPoint x: 350, endPoint y: 234, distance: 484.2
click at [350, 234] on ol "Click Settings. Select Configuration . Select the facility to configure. Locate…" at bounding box center [784, 411] width 892 height 422
copy ol "Click Settings. Select Configuration . Select the facility to configure. Locate…"
